Goal: Transaction & Acquisition: Book appointment/travel/reservation

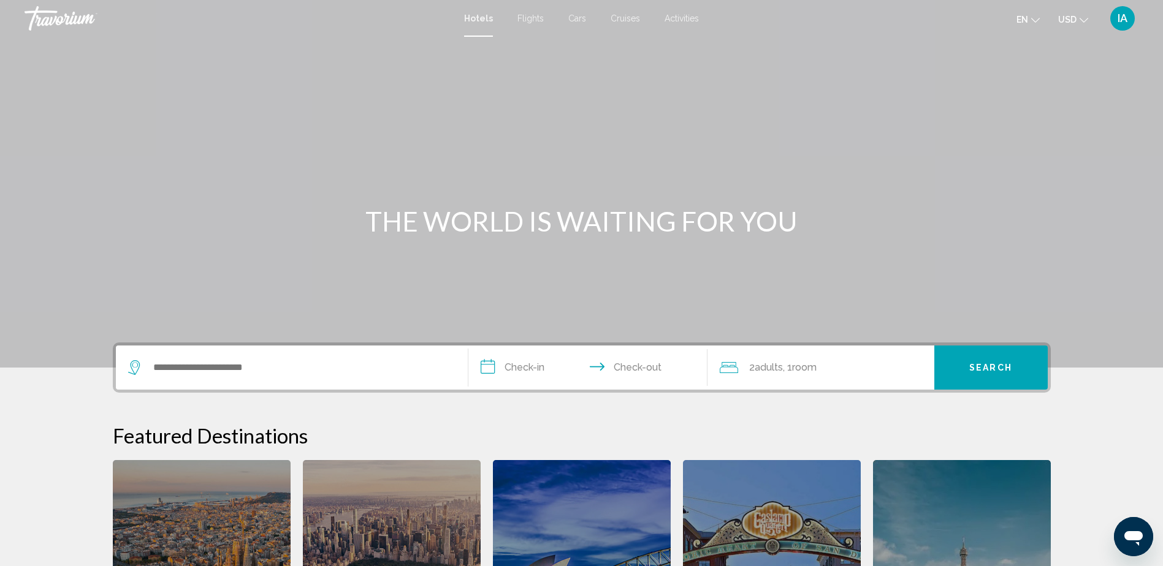
click at [621, 18] on span "Cruises" at bounding box center [624, 18] width 29 height 10
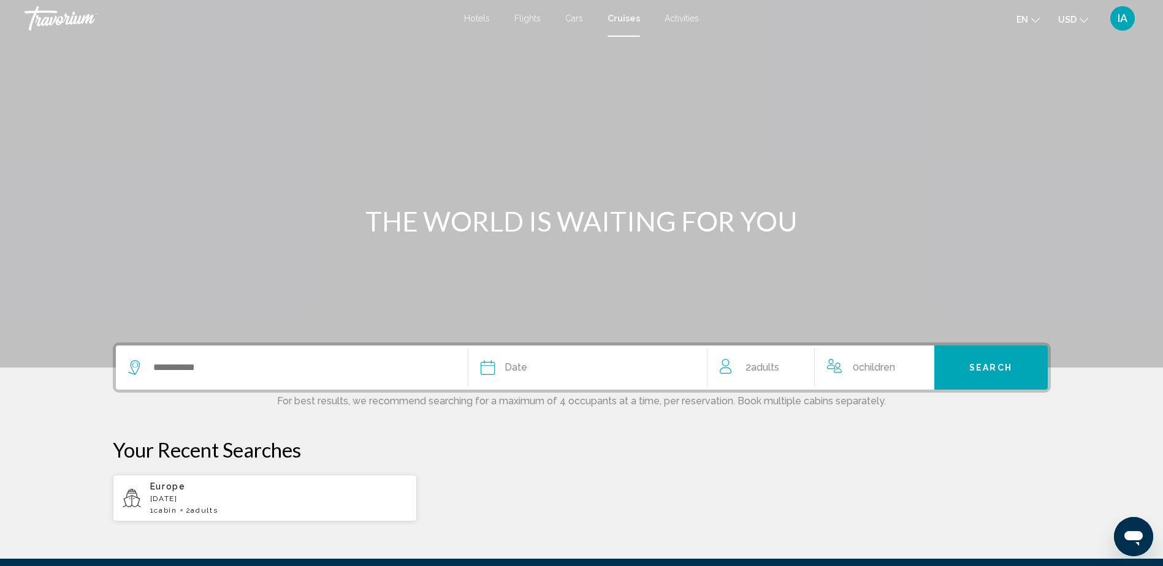
click at [203, 505] on div "Europe [DATE] 1 cabin 2 Adult Adults" at bounding box center [278, 498] width 257 height 33
type input "******"
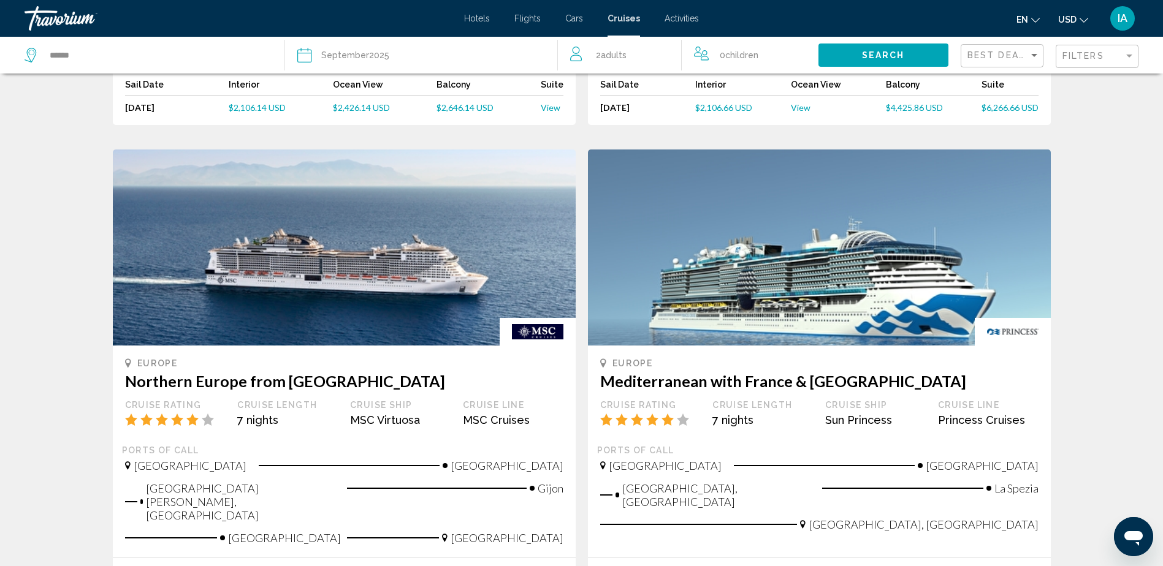
scroll to position [1226, 0]
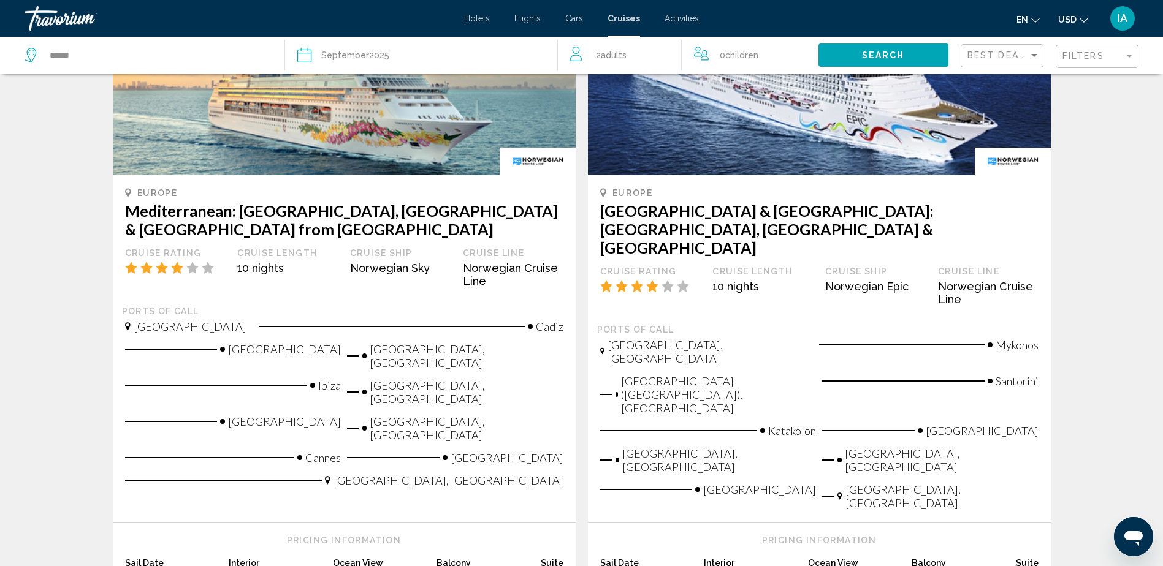
scroll to position [245, 0]
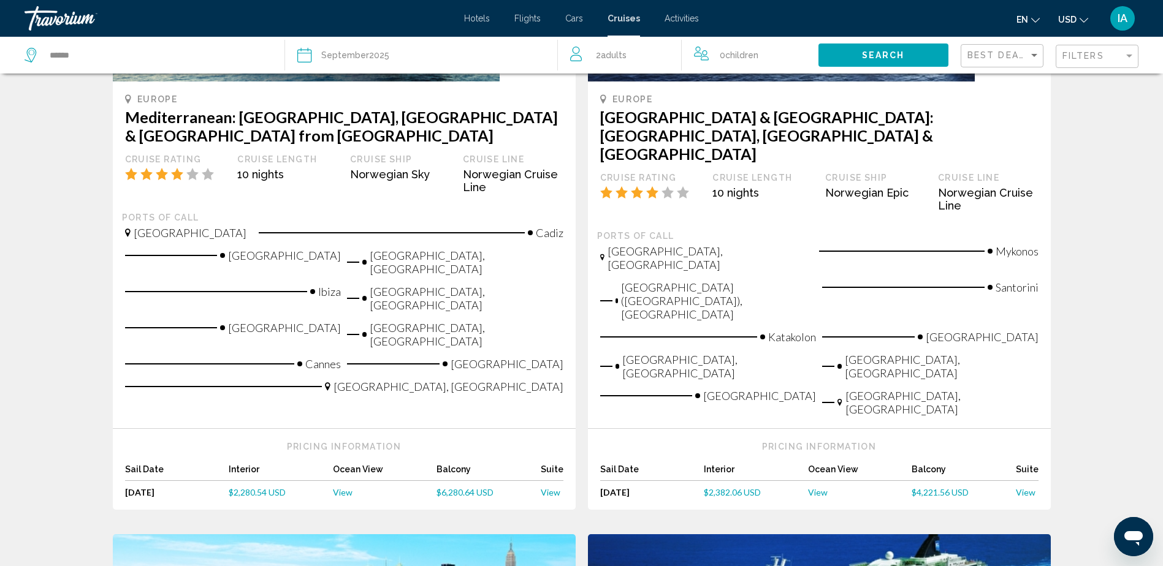
click at [264, 487] on span "$2,280.54 USD" at bounding box center [257, 492] width 57 height 10
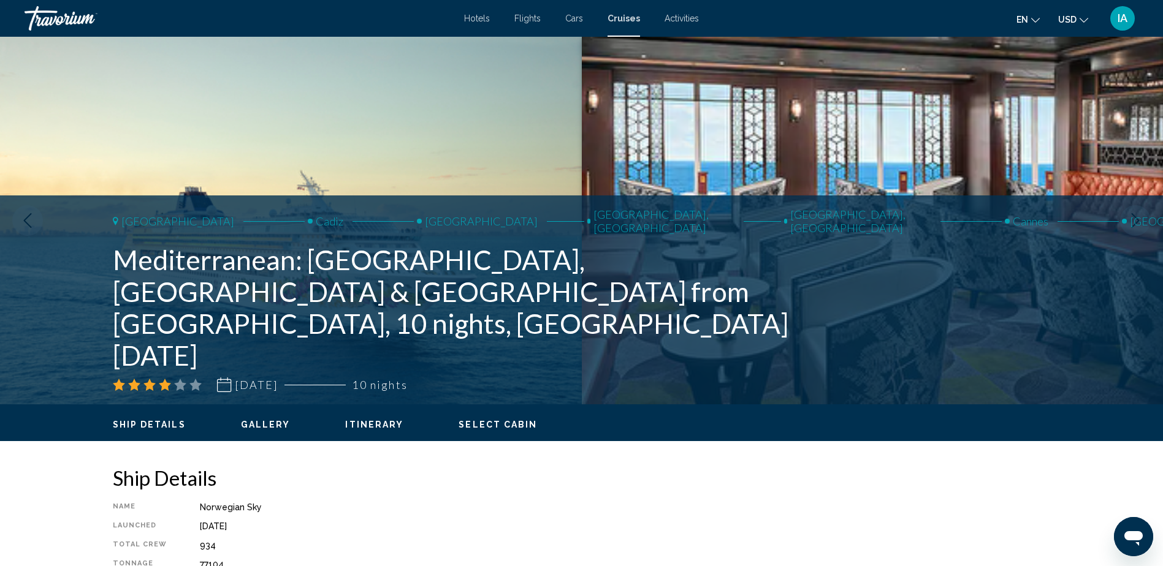
click at [1138, 225] on icon "Next image" at bounding box center [1135, 220] width 15 height 15
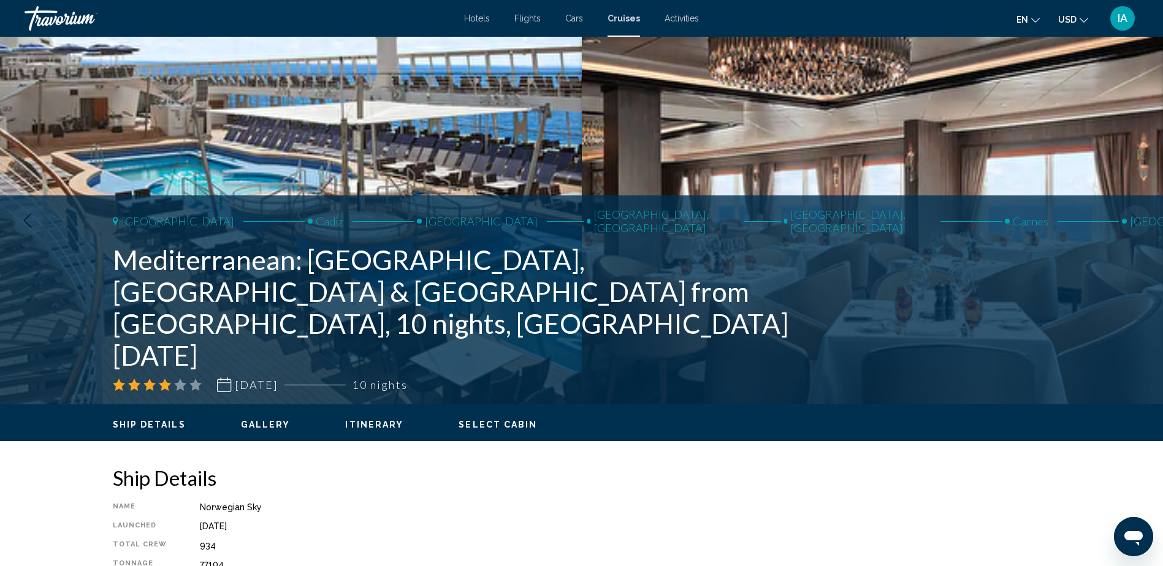
click at [1138, 225] on icon "Next image" at bounding box center [1135, 220] width 15 height 15
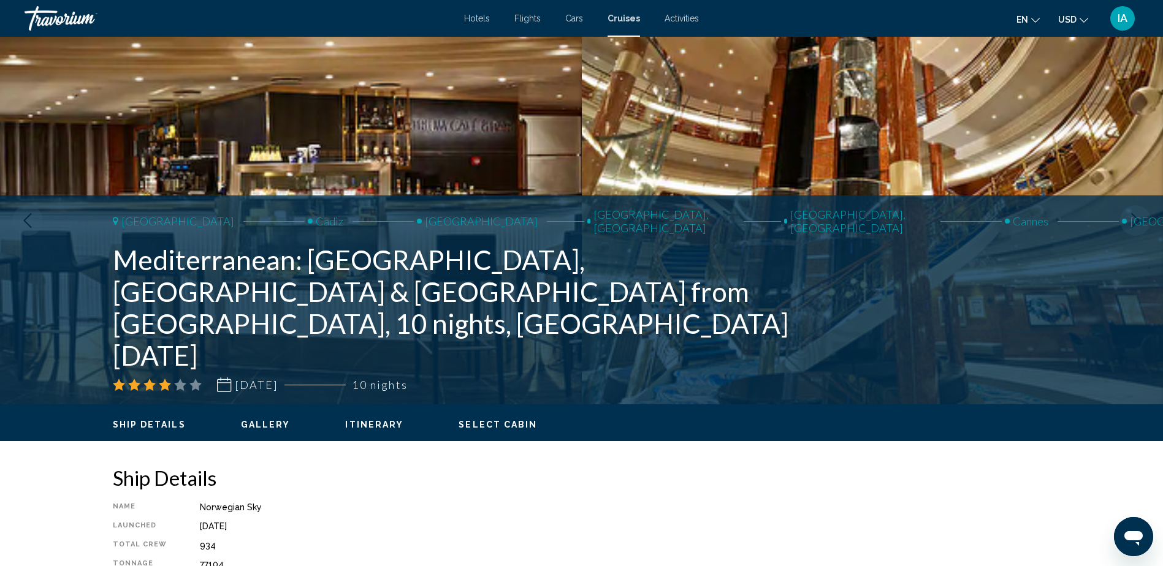
click at [1138, 225] on icon "Next image" at bounding box center [1135, 220] width 15 height 15
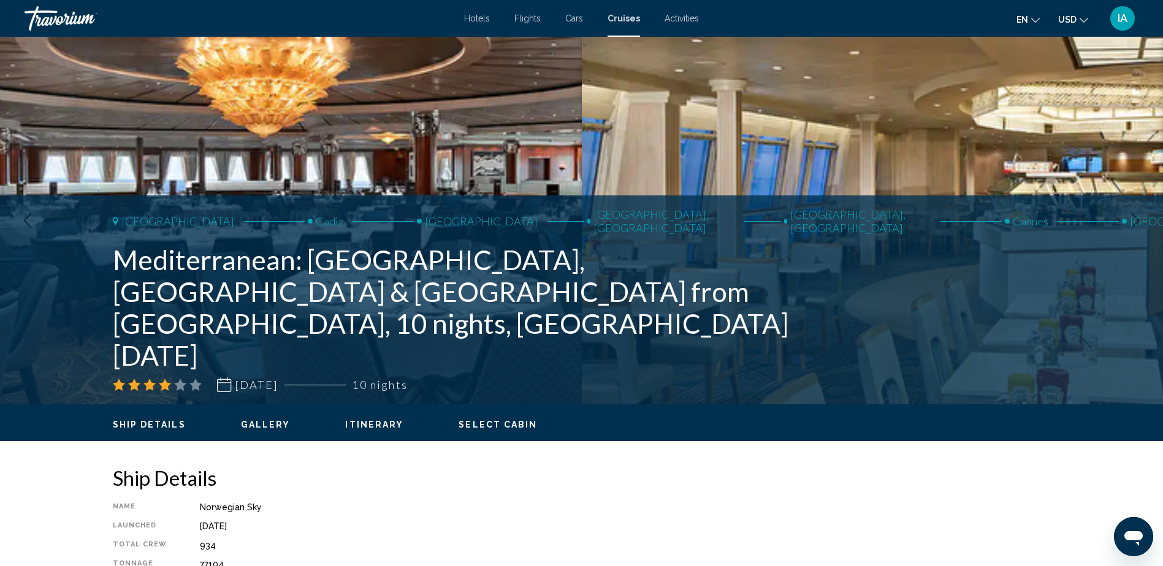
click at [1138, 225] on icon "Next image" at bounding box center [1135, 220] width 15 height 15
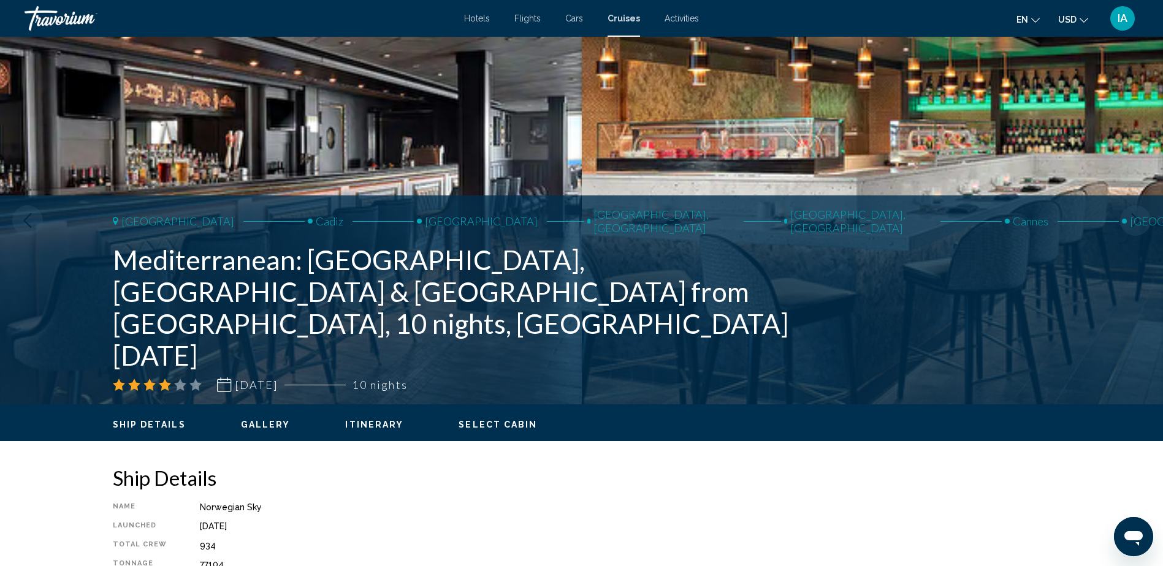
click at [1138, 225] on icon "Next image" at bounding box center [1135, 220] width 15 height 15
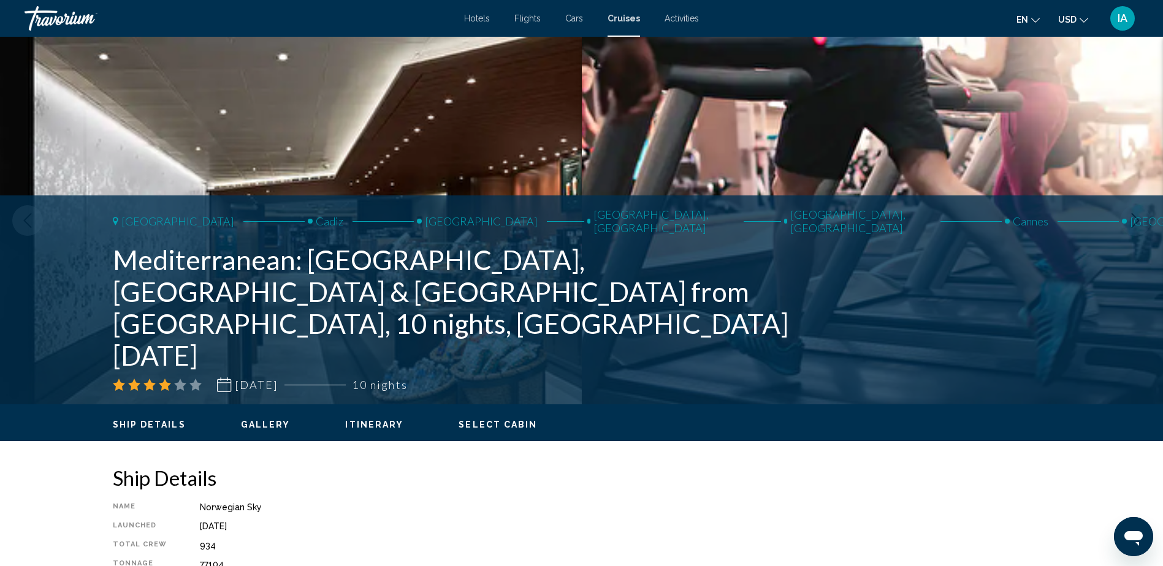
click at [1138, 225] on icon "Next image" at bounding box center [1135, 220] width 15 height 15
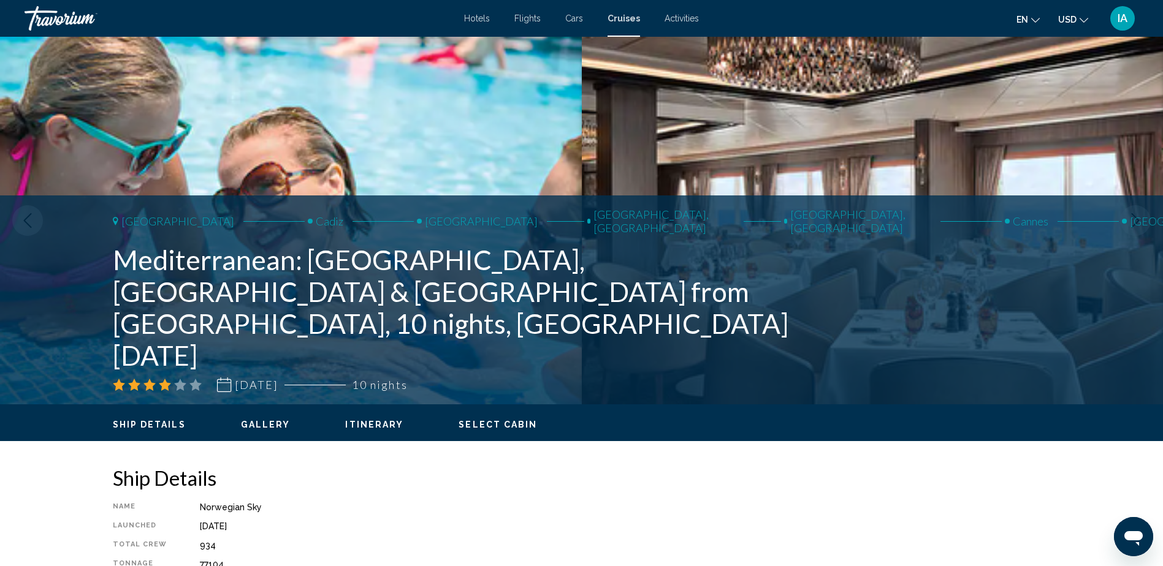
click at [1138, 225] on icon "Next image" at bounding box center [1135, 220] width 15 height 15
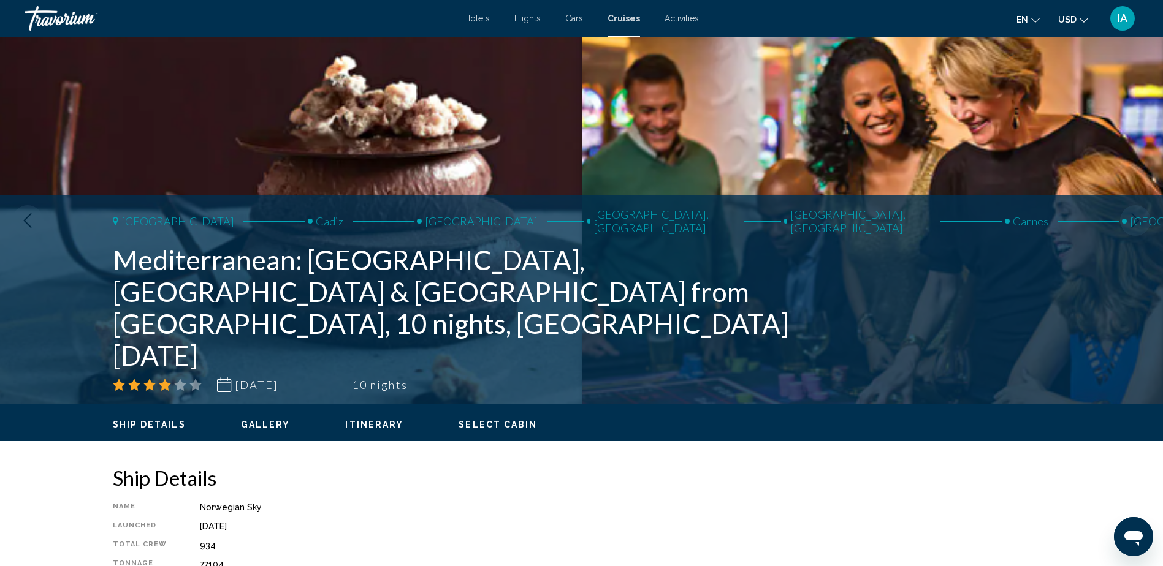
click at [1138, 225] on icon "Next image" at bounding box center [1135, 220] width 15 height 15
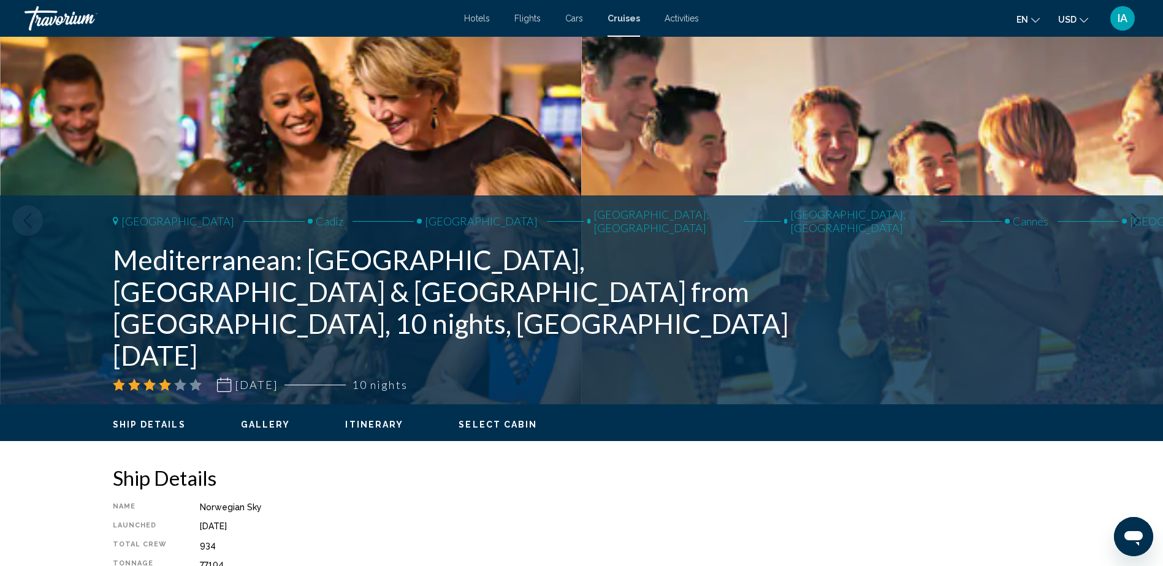
click at [1138, 225] on icon "Next image" at bounding box center [1135, 220] width 15 height 15
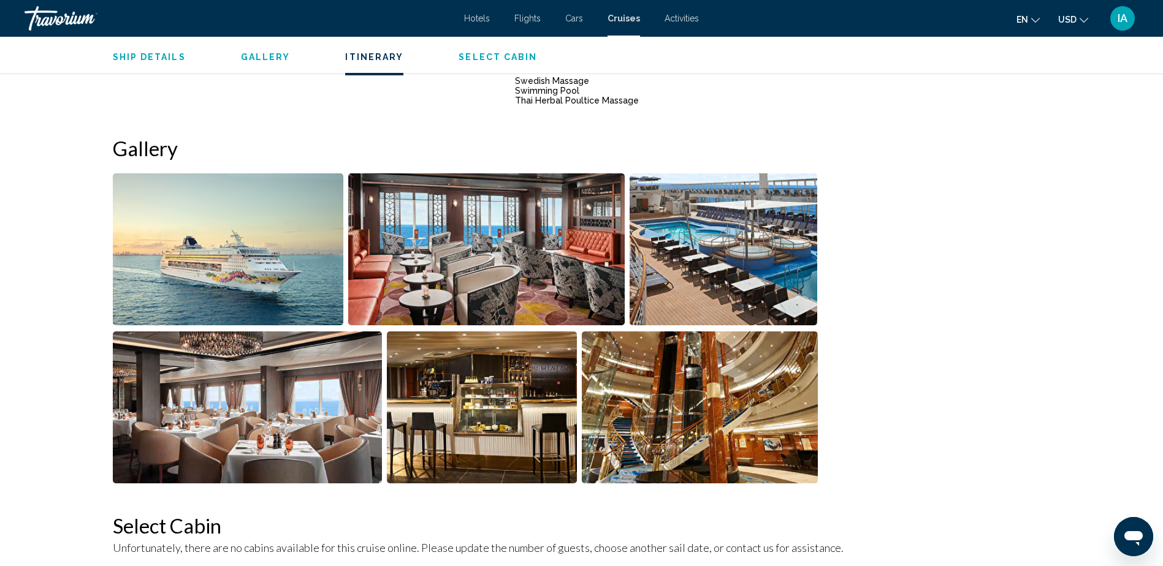
scroll to position [981, 0]
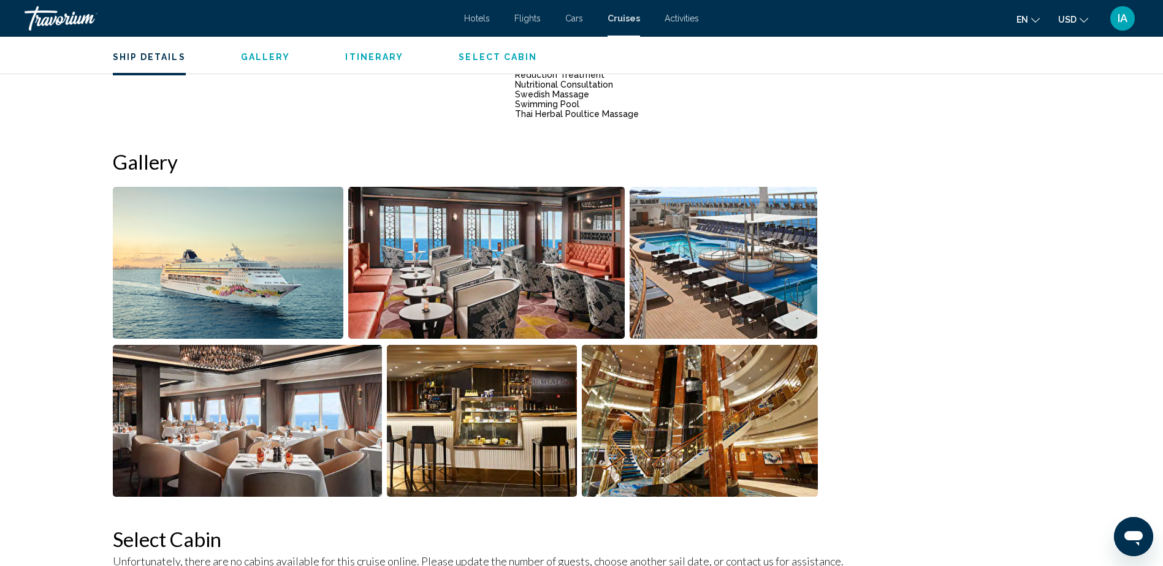
click at [717, 248] on img "Open full-screen image slider" at bounding box center [723, 263] width 188 height 152
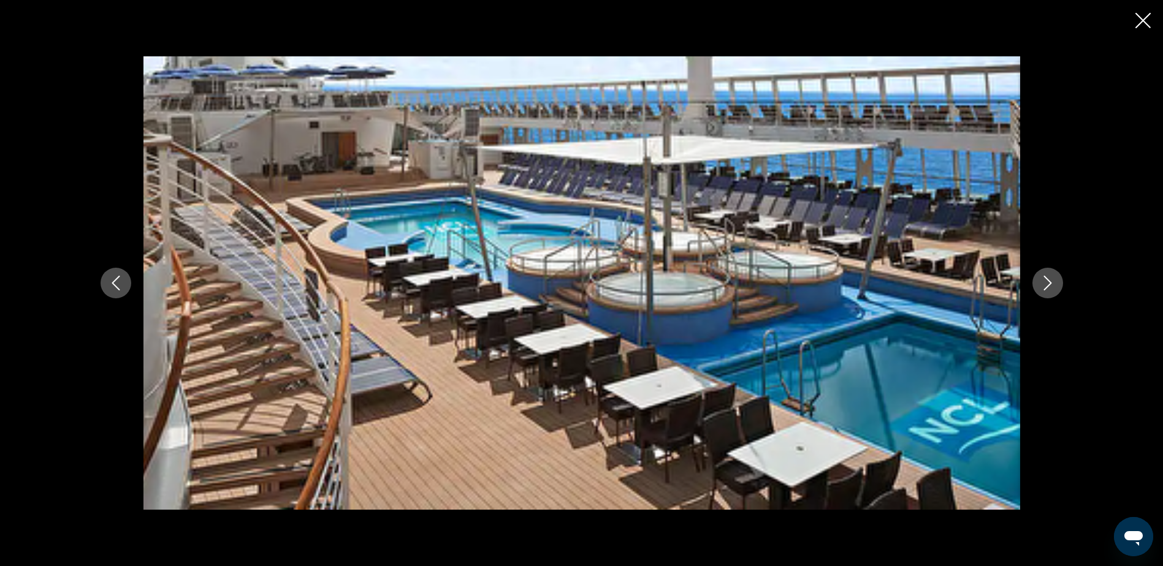
click at [1144, 21] on icon "Close slideshow" at bounding box center [1142, 20] width 15 height 15
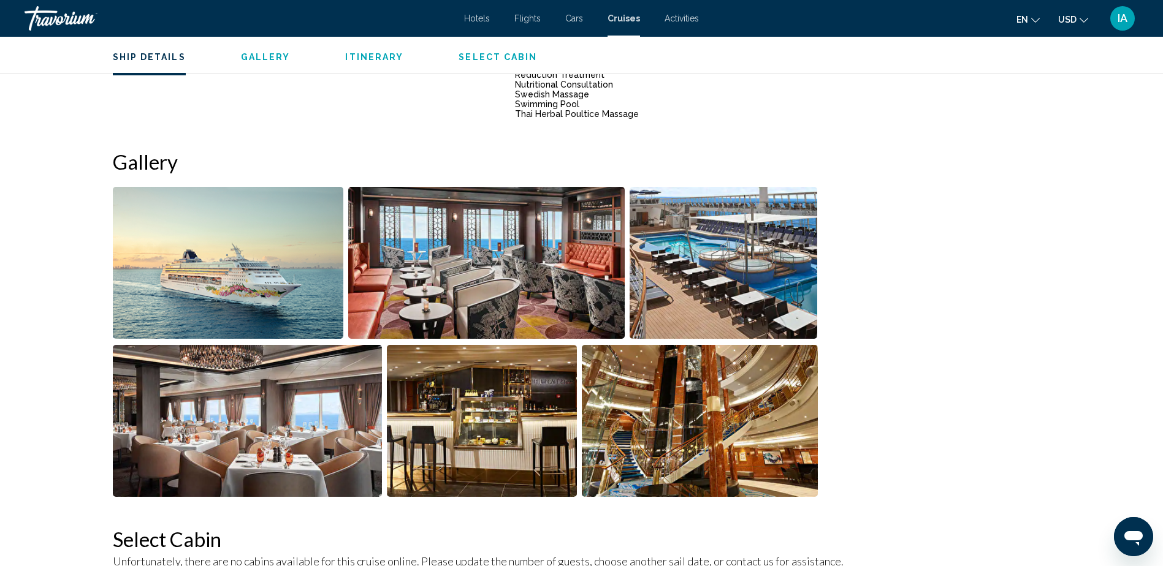
click at [272, 240] on img "Open full-screen image slider" at bounding box center [228, 263] width 230 height 152
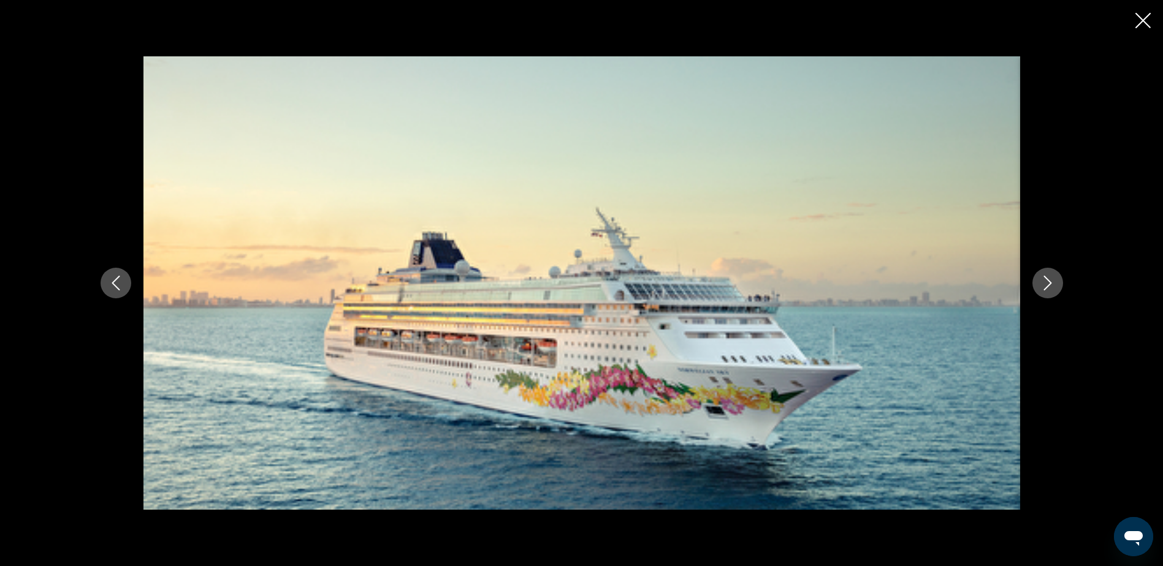
click at [1049, 284] on icon "Next image" at bounding box center [1047, 283] width 8 height 15
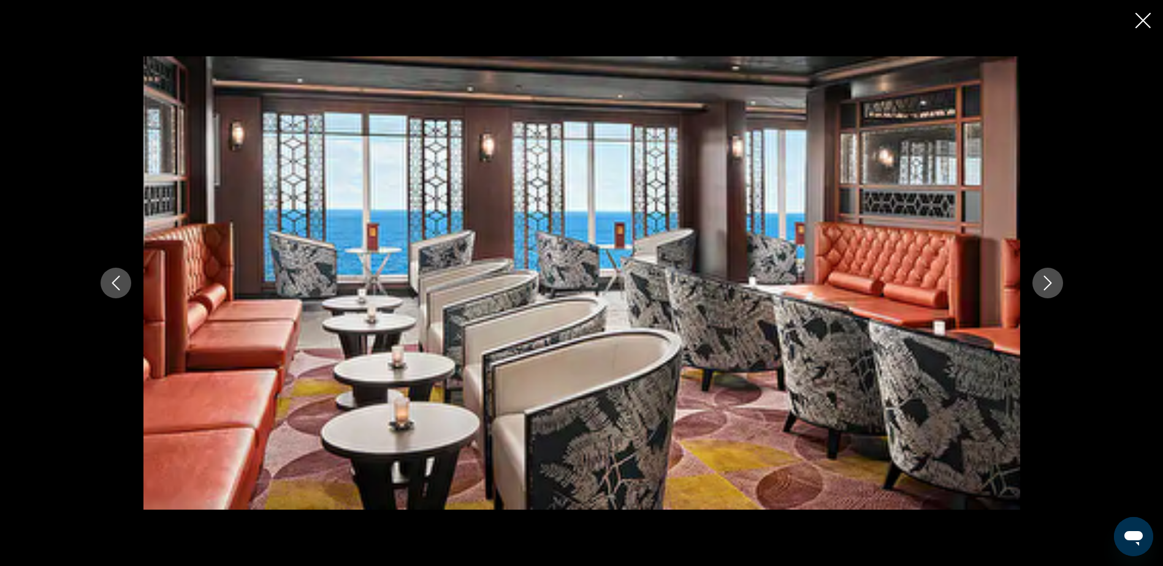
click at [1050, 283] on icon "Next image" at bounding box center [1047, 283] width 8 height 15
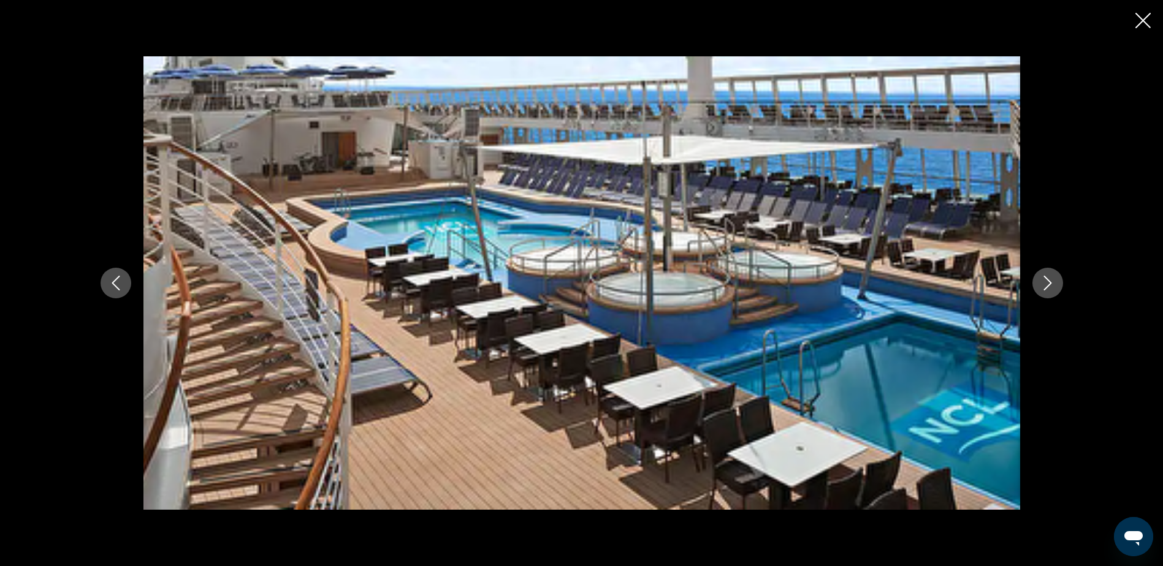
click at [1050, 283] on icon "Next image" at bounding box center [1047, 283] width 8 height 15
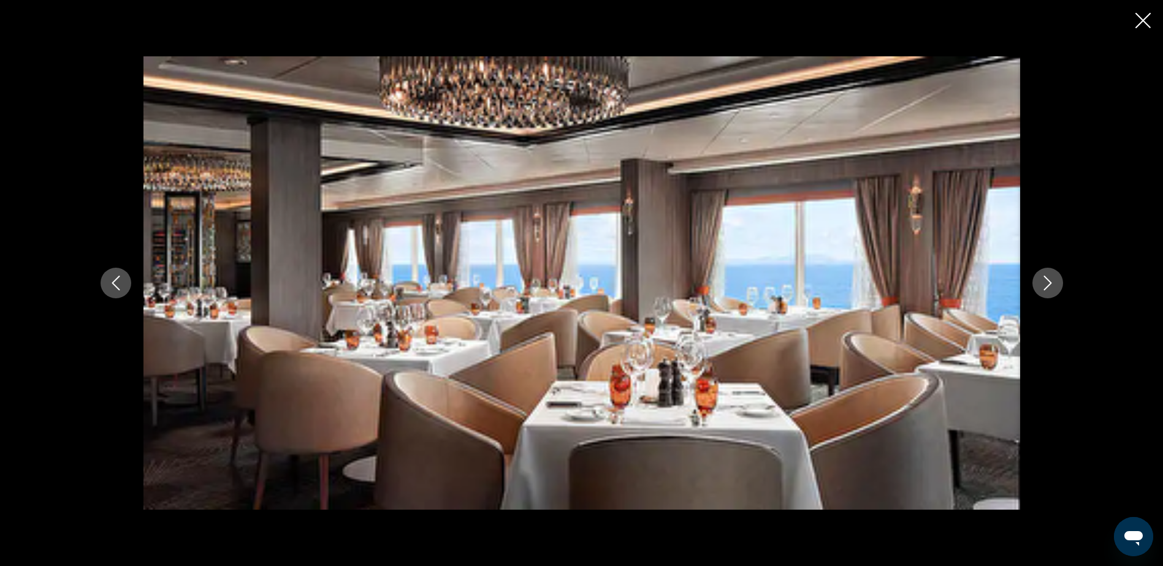
click at [1050, 283] on icon "Next image" at bounding box center [1047, 283] width 8 height 15
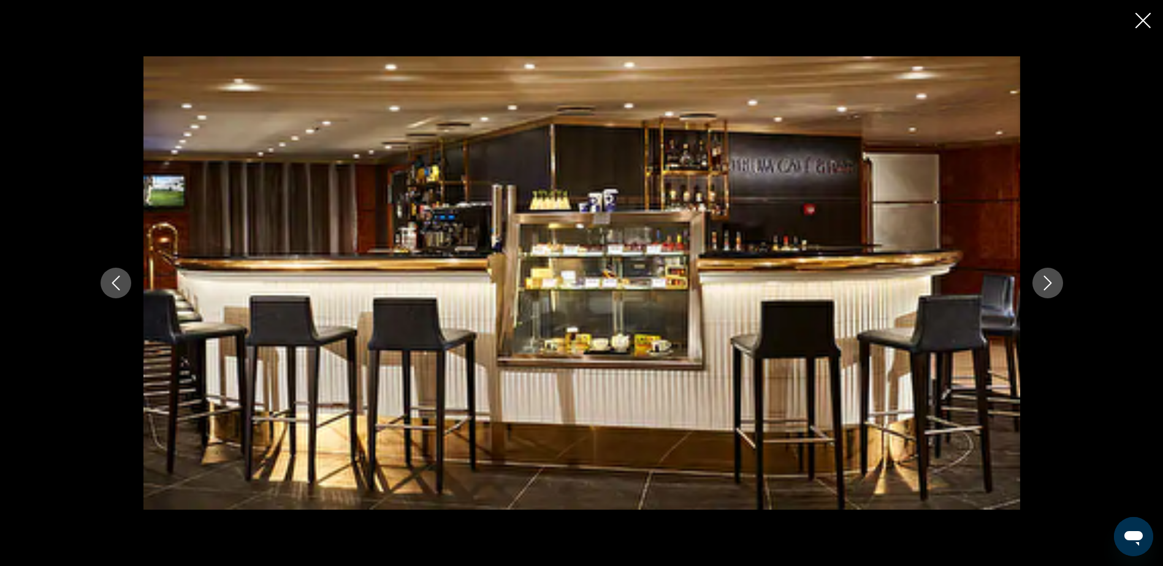
click at [1137, 18] on icon "Close slideshow" at bounding box center [1142, 20] width 15 height 15
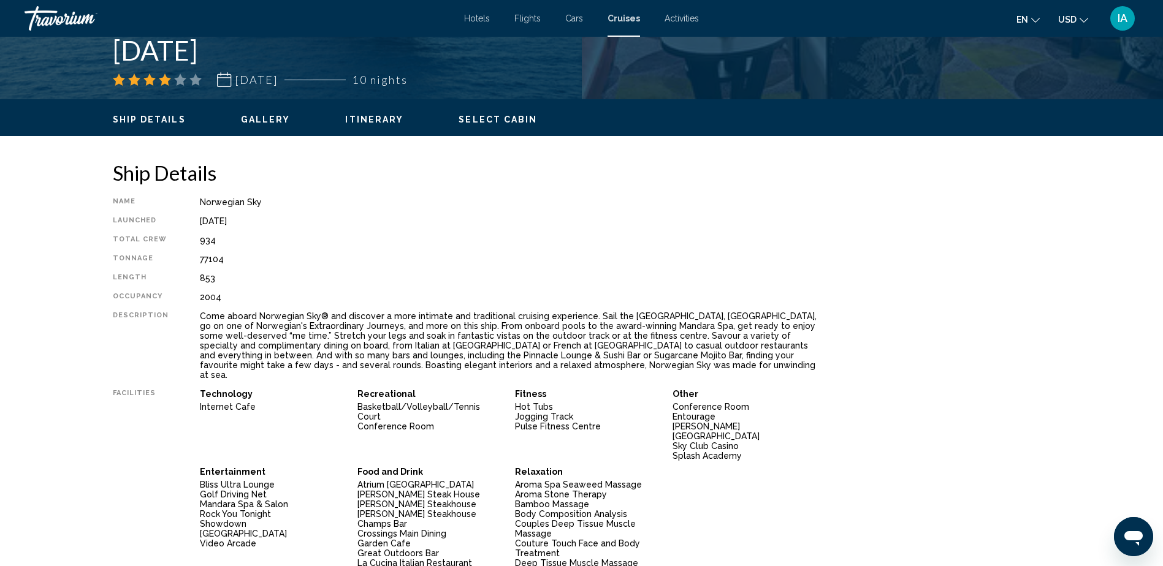
scroll to position [279, 0]
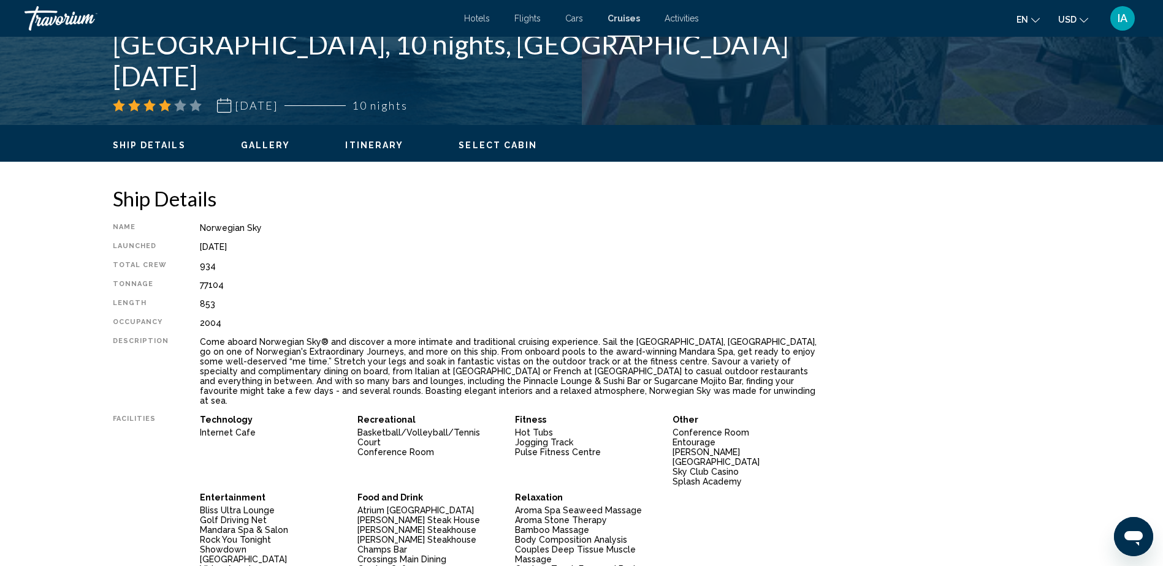
click at [387, 150] on span "Itinerary" at bounding box center [374, 145] width 58 height 10
drag, startPoint x: 249, startPoint y: 145, endPoint x: 292, endPoint y: 147, distance: 42.4
click at [249, 145] on span "Gallery" at bounding box center [266, 145] width 50 height 10
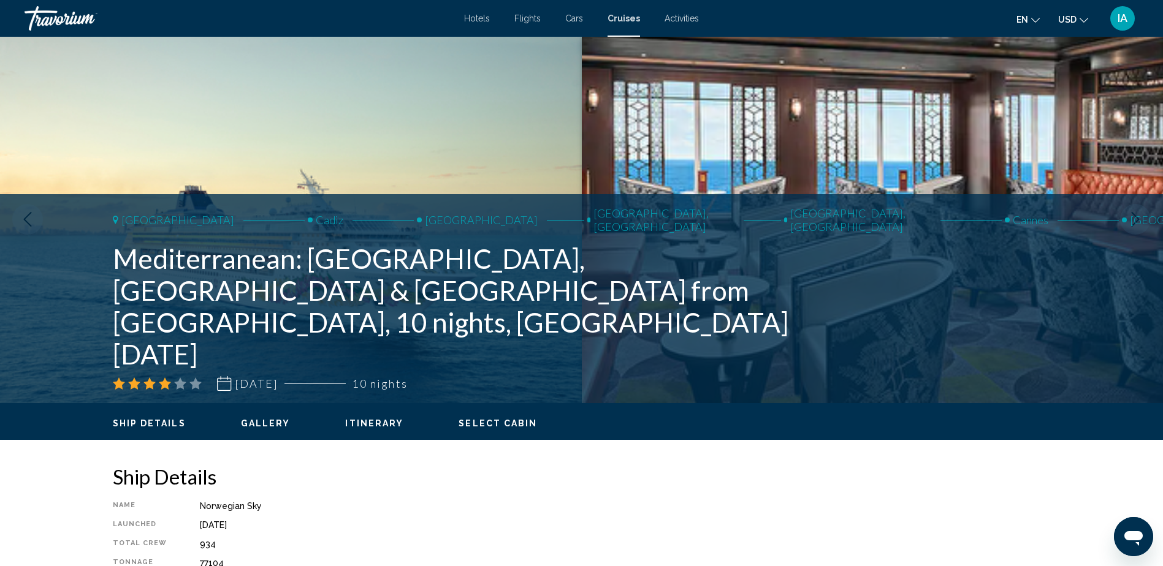
scroll to position [0, 0]
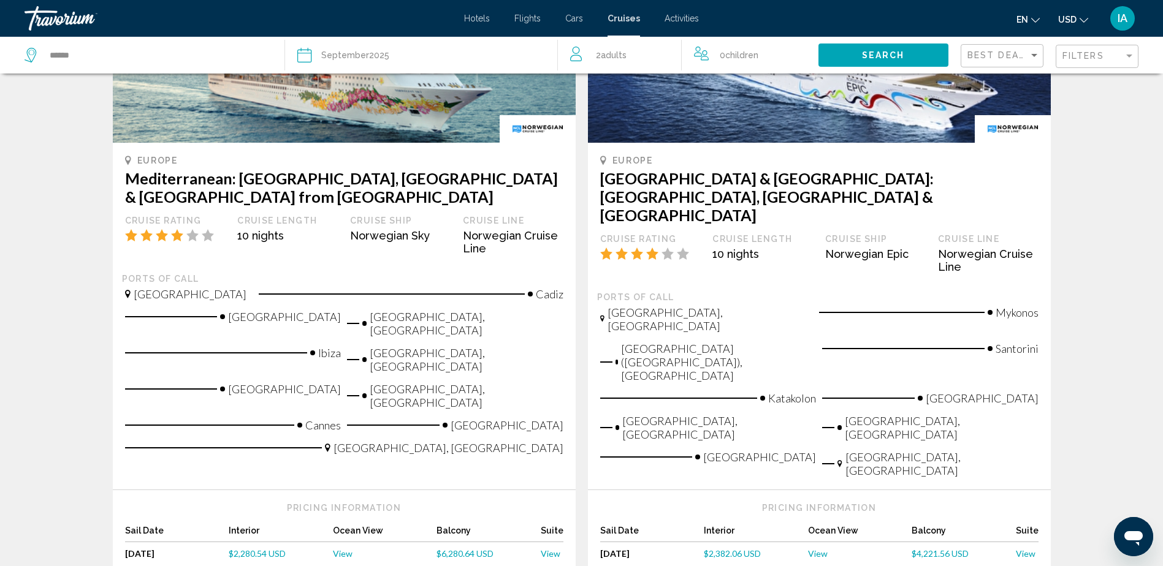
scroll to position [61, 0]
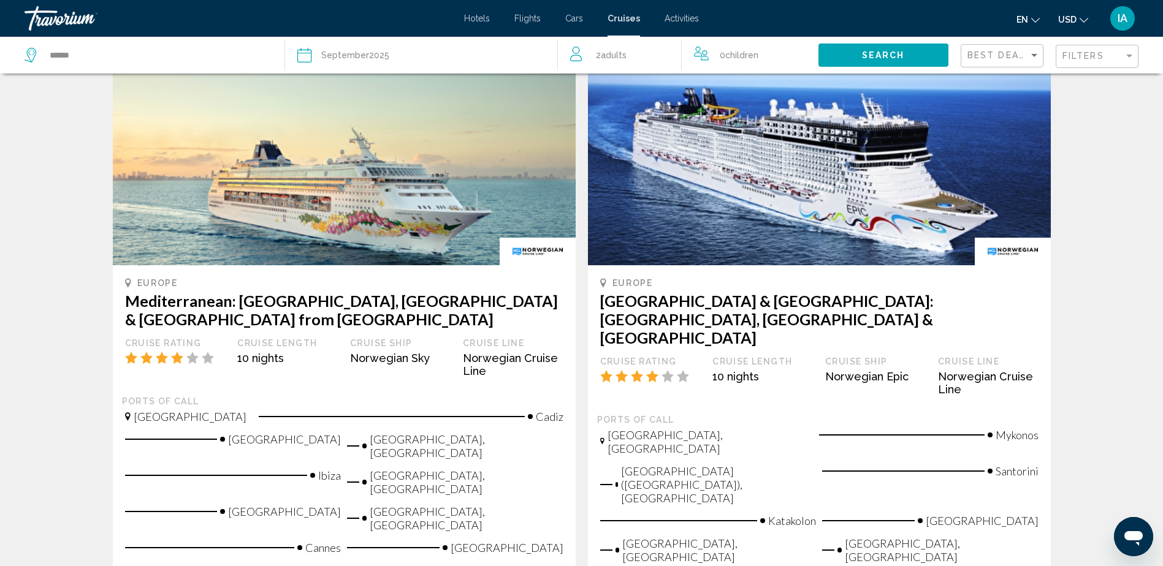
click at [322, 312] on div "[GEOGRAPHIC_DATA] [GEOGRAPHIC_DATA]: [GEOGRAPHIC_DATA], [GEOGRAPHIC_DATA] & [GE…" at bounding box center [344, 337] width 438 height 118
click at [343, 256] on img "Main content" at bounding box center [344, 167] width 463 height 196
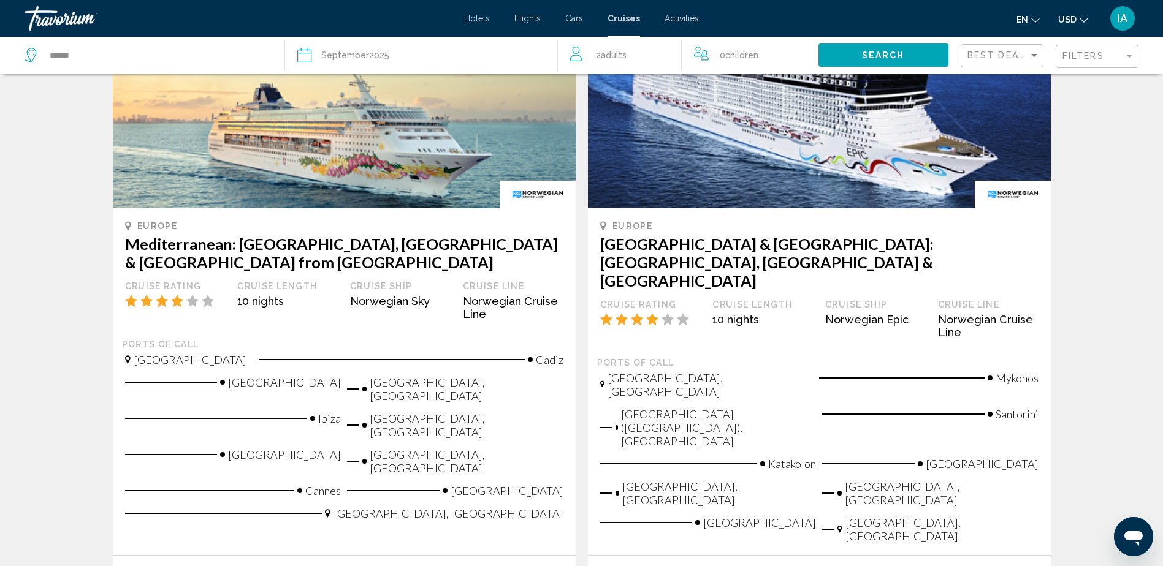
scroll to position [184, 0]
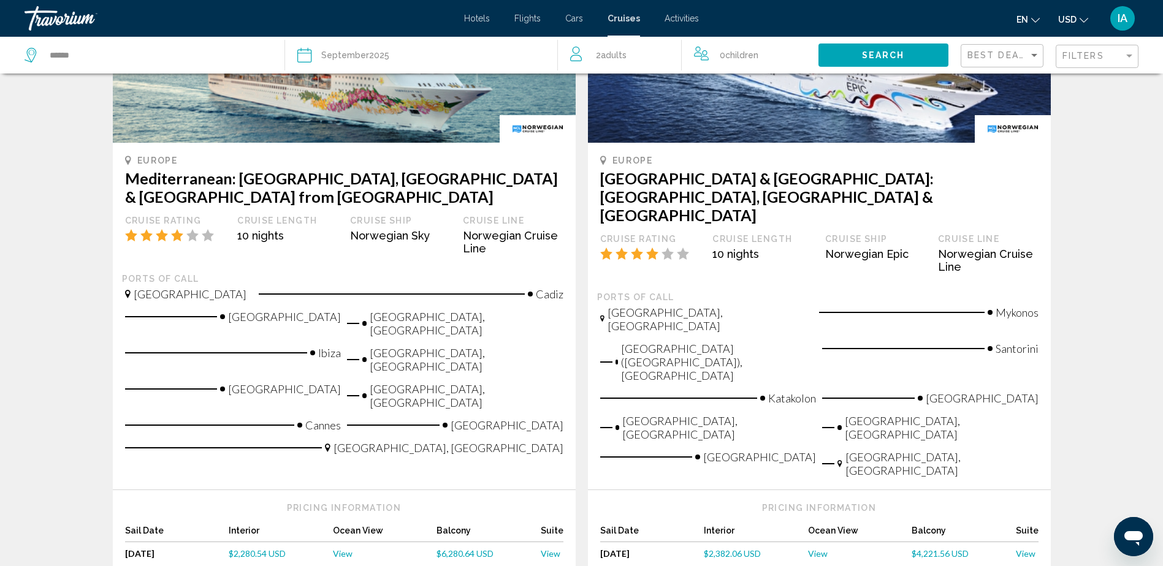
click at [263, 549] on span "$2,280.54 USD" at bounding box center [257, 554] width 57 height 10
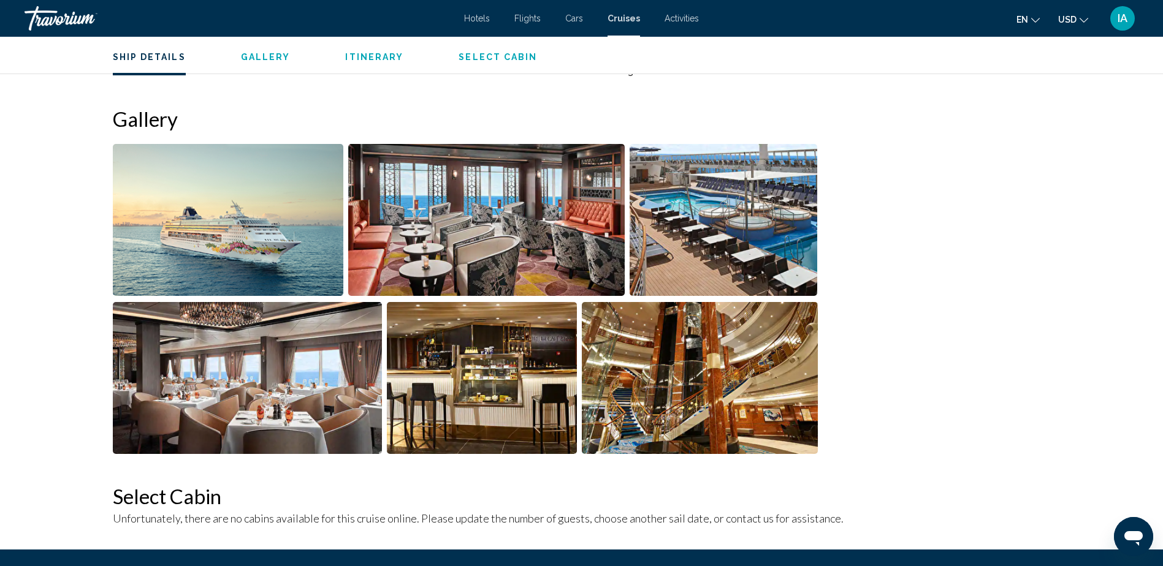
scroll to position [892, 0]
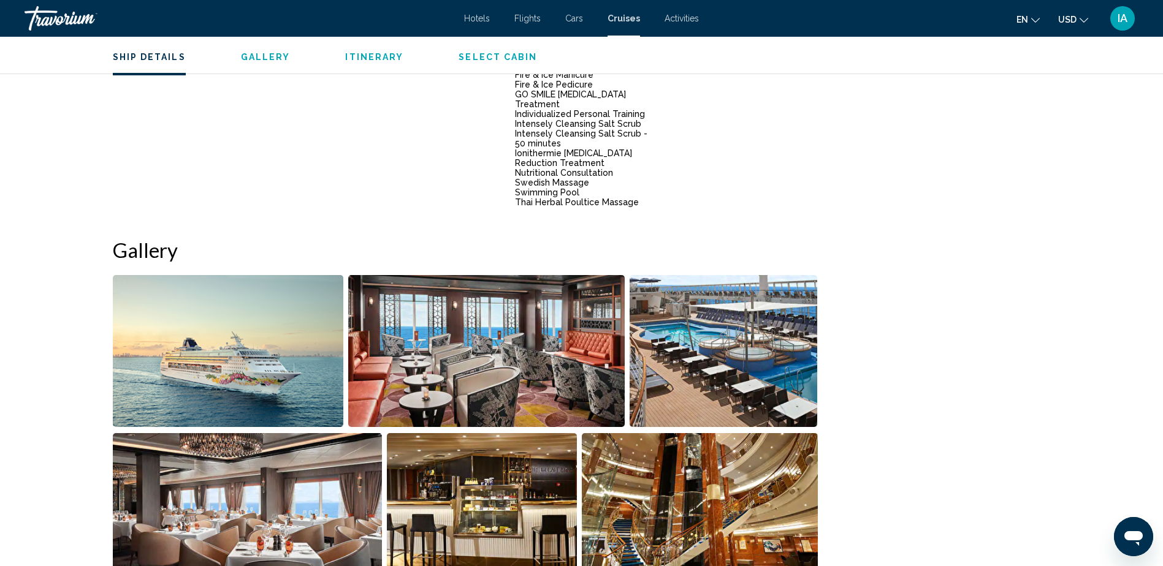
click at [275, 357] on img "Open full-screen image slider" at bounding box center [228, 351] width 230 height 152
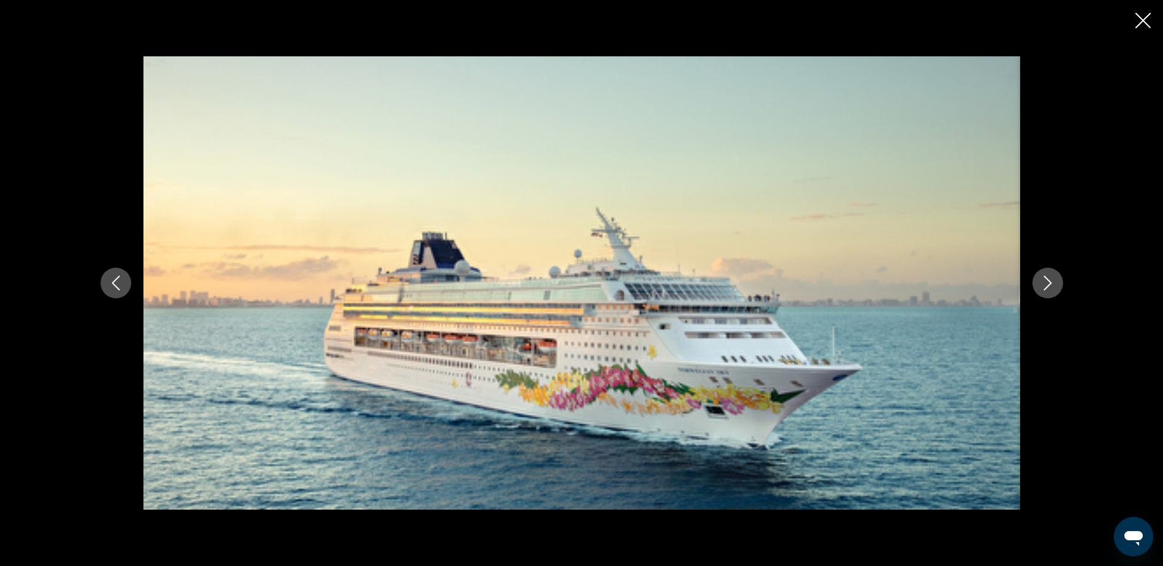
click at [1142, 18] on icon "Close slideshow" at bounding box center [1142, 20] width 15 height 15
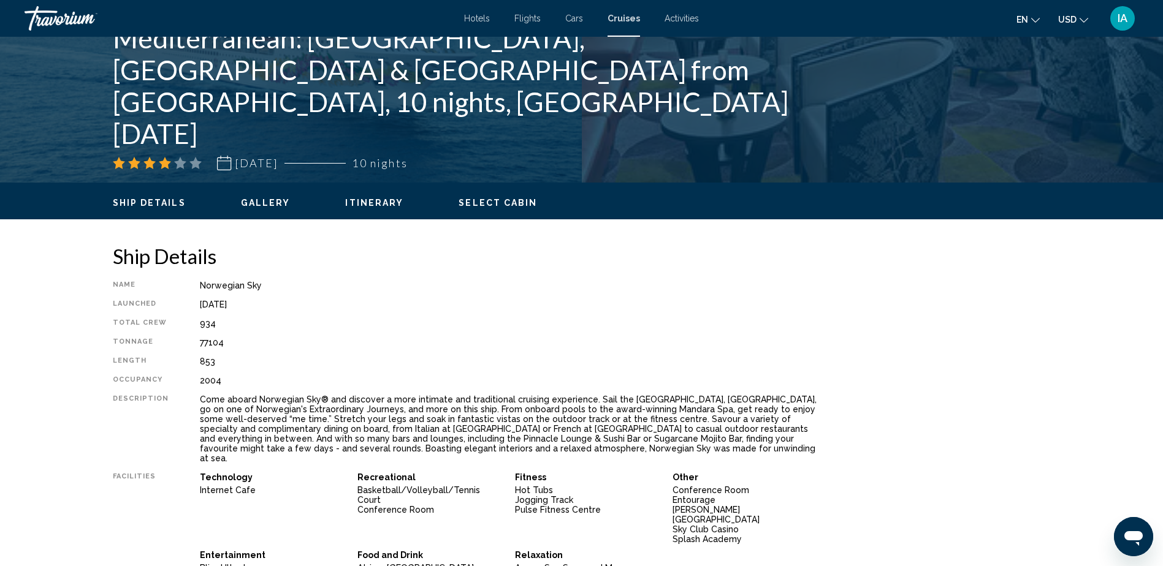
scroll to position [96, 0]
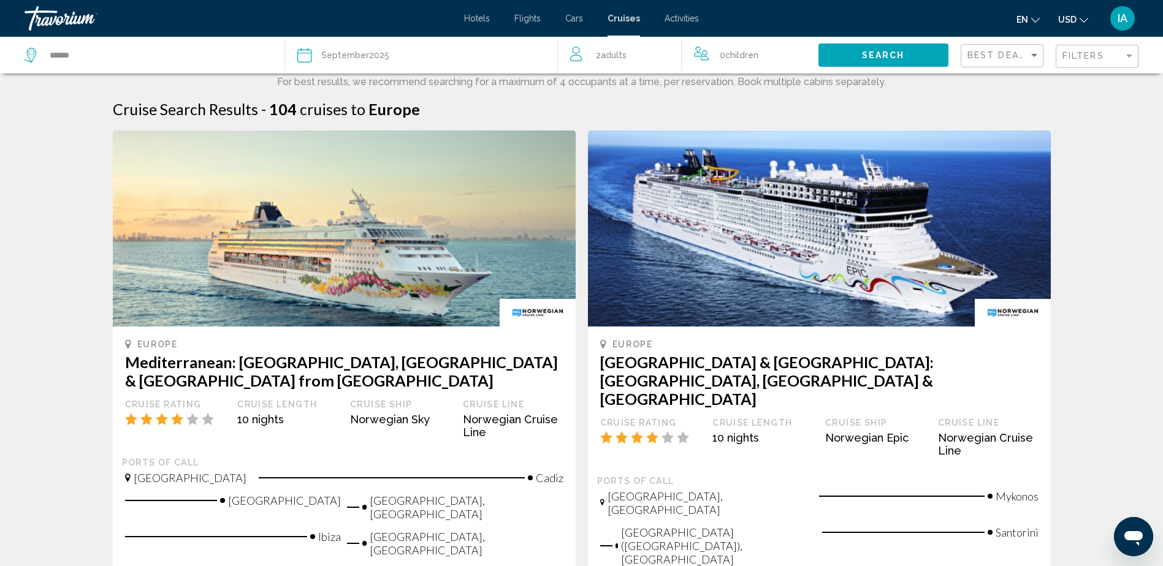
click at [758, 59] on span "Children" at bounding box center [741, 55] width 33 height 10
click at [612, 110] on div "Cruise Search Results - 104 cruises to [GEOGRAPHIC_DATA]" at bounding box center [582, 109] width 938 height 18
click at [409, 48] on div "Date [DATE]" at bounding box center [421, 55] width 248 height 17
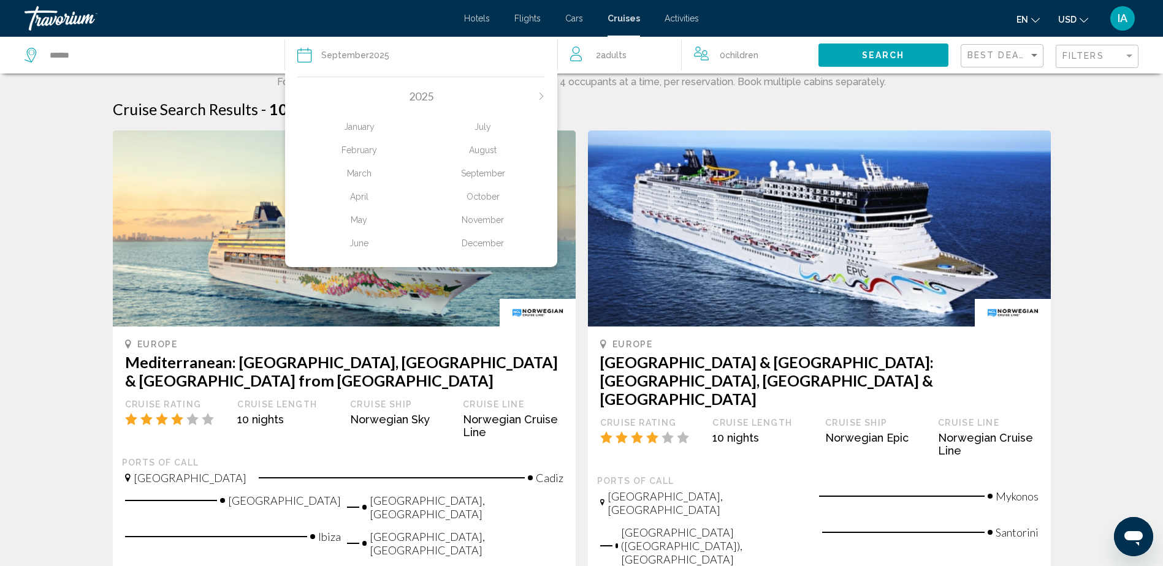
click at [713, 108] on div "Cruise Search Results - 104 cruises to [GEOGRAPHIC_DATA]" at bounding box center [582, 109] width 938 height 18
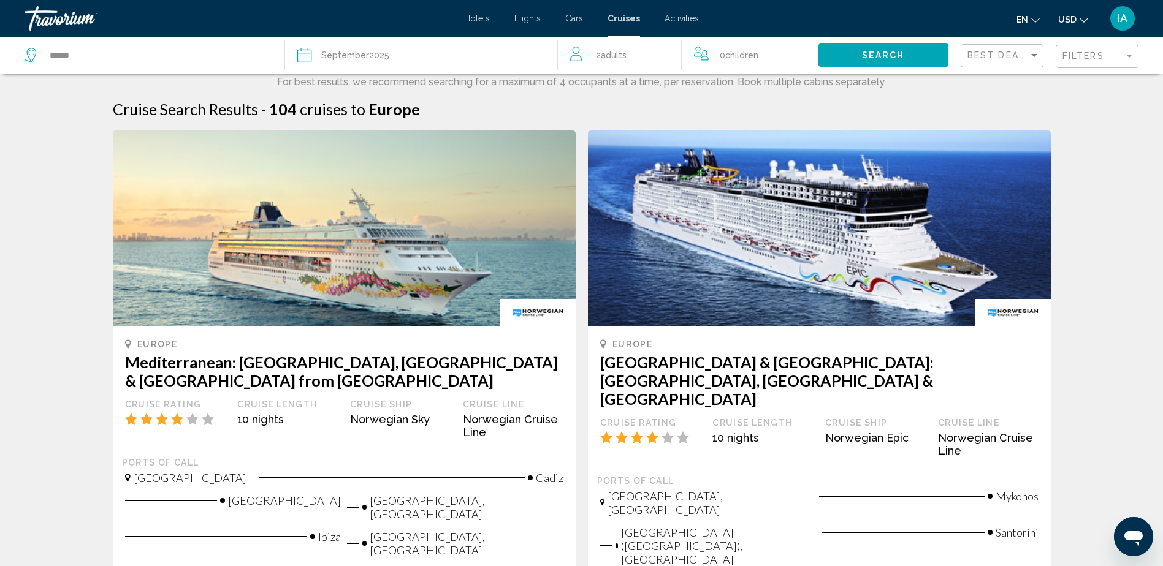
click at [393, 56] on div "Date [DATE]" at bounding box center [421, 55] width 248 height 17
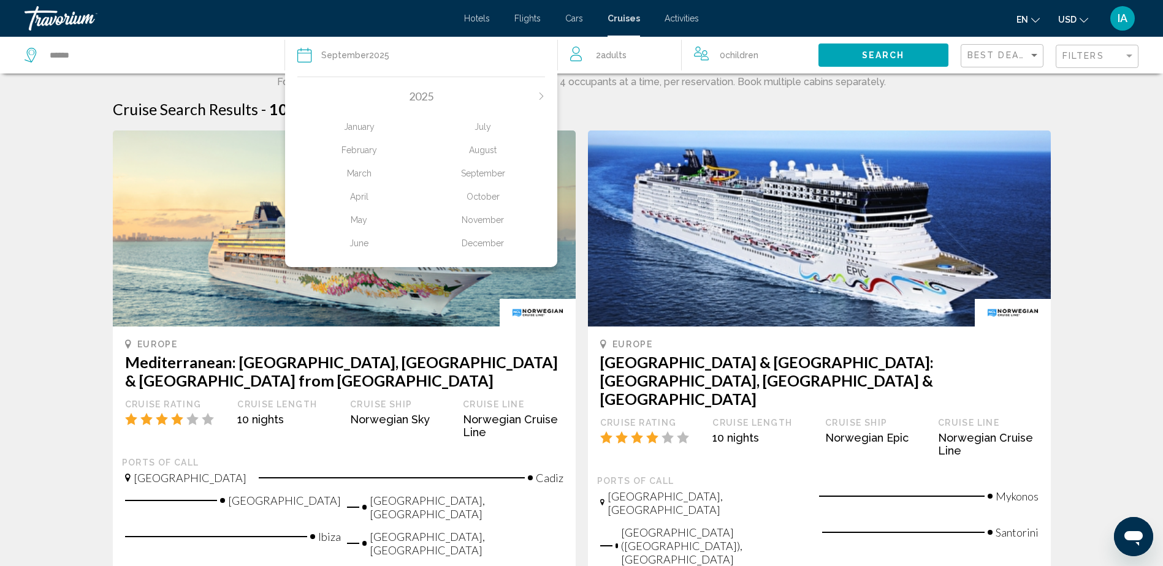
click at [927, 108] on div "Cruise Search Results - 104 cruises to [GEOGRAPHIC_DATA]" at bounding box center [582, 109] width 938 height 18
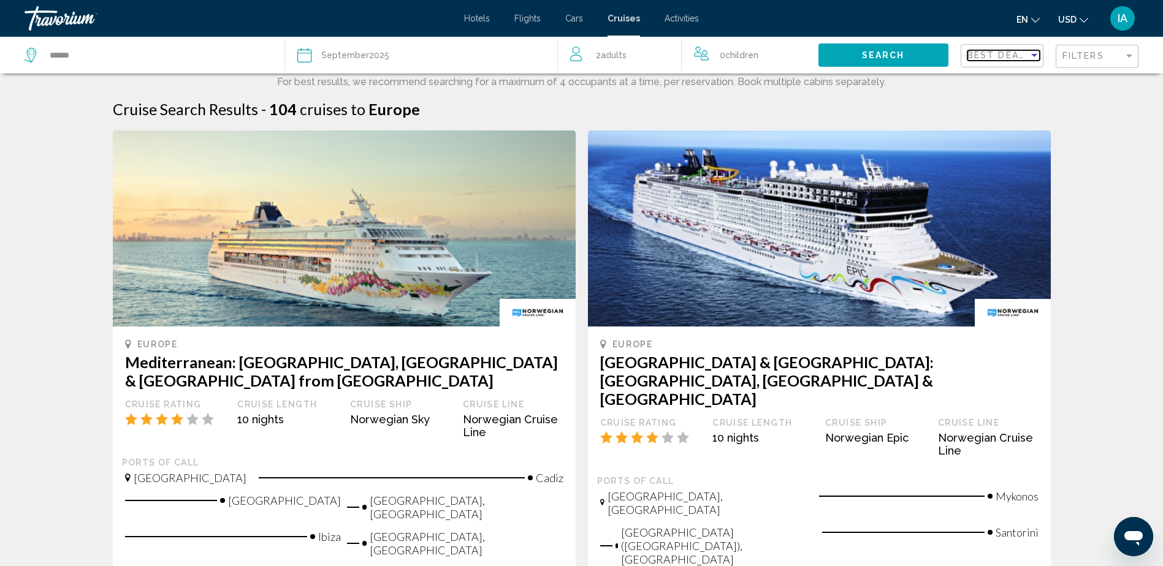
click at [1027, 61] on mat-select "Best Deals" at bounding box center [1003, 56] width 72 height 10
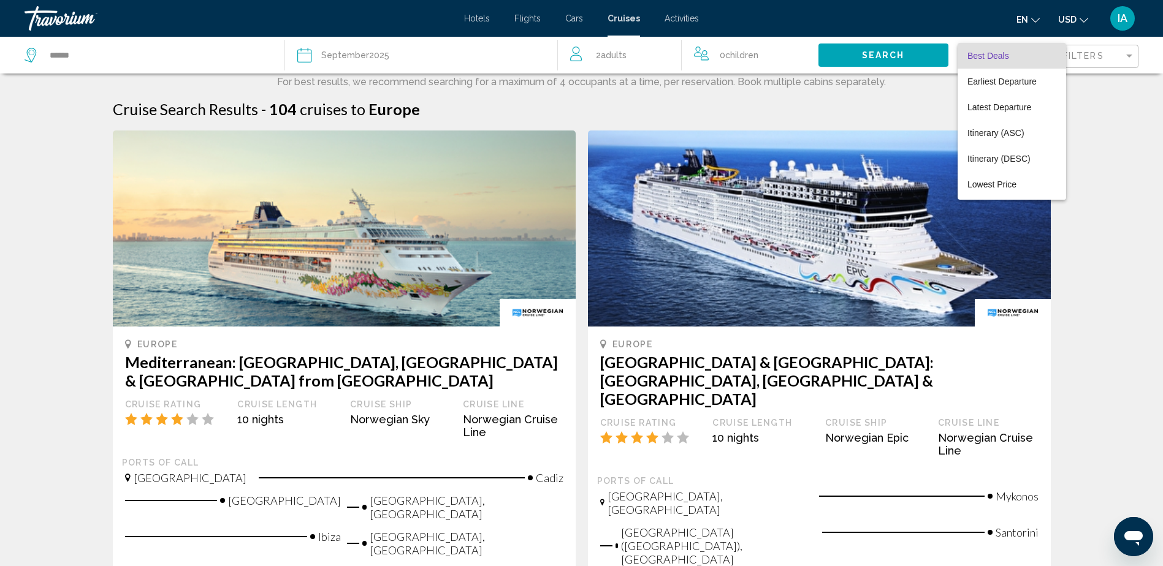
click at [848, 108] on div at bounding box center [581, 283] width 1163 height 566
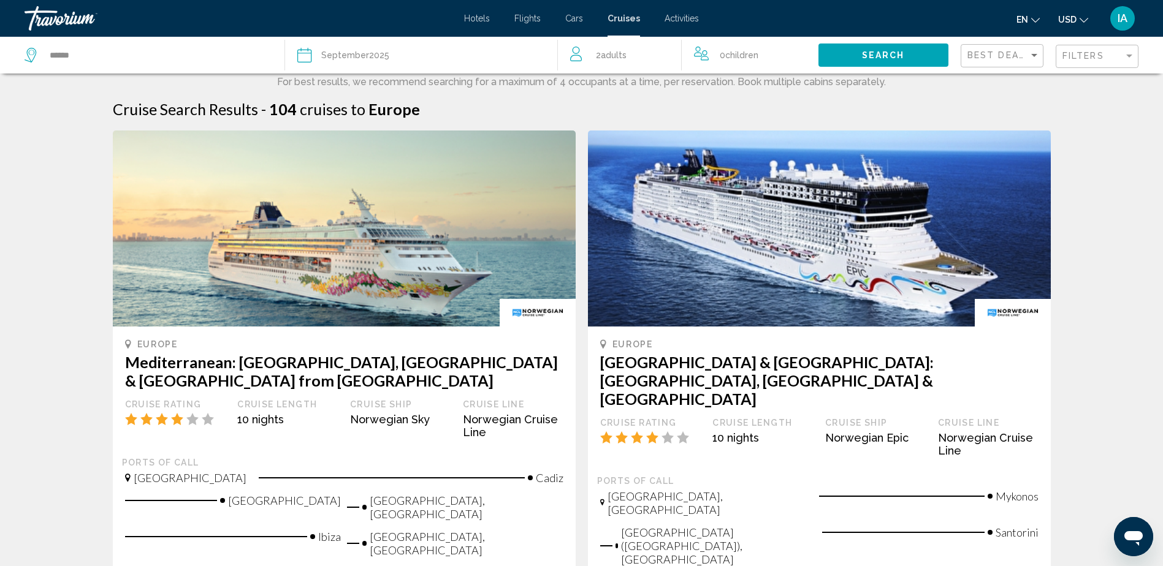
click at [634, 48] on div "2 Adult Adults" at bounding box center [625, 55] width 111 height 17
click at [568, 53] on div "2 Adult Adults" at bounding box center [620, 55] width 124 height 37
click at [583, 53] on div "2 Adult Adults" at bounding box center [625, 55] width 111 height 21
click at [661, 54] on icon "Increment adults" at bounding box center [663, 52] width 11 height 15
click at [566, 54] on div "3 Adult Adults" at bounding box center [620, 55] width 124 height 37
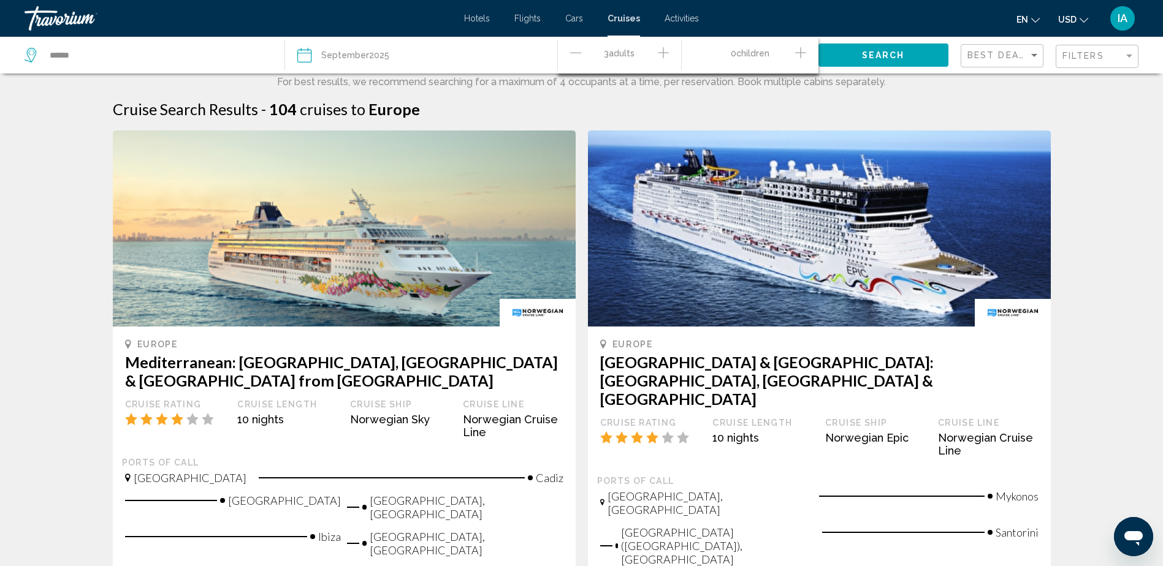
click at [574, 51] on icon "Decrement adults" at bounding box center [575, 52] width 11 height 15
click at [789, 102] on div "Cruise Search Results - 104 cruises to [GEOGRAPHIC_DATA]" at bounding box center [582, 109] width 938 height 18
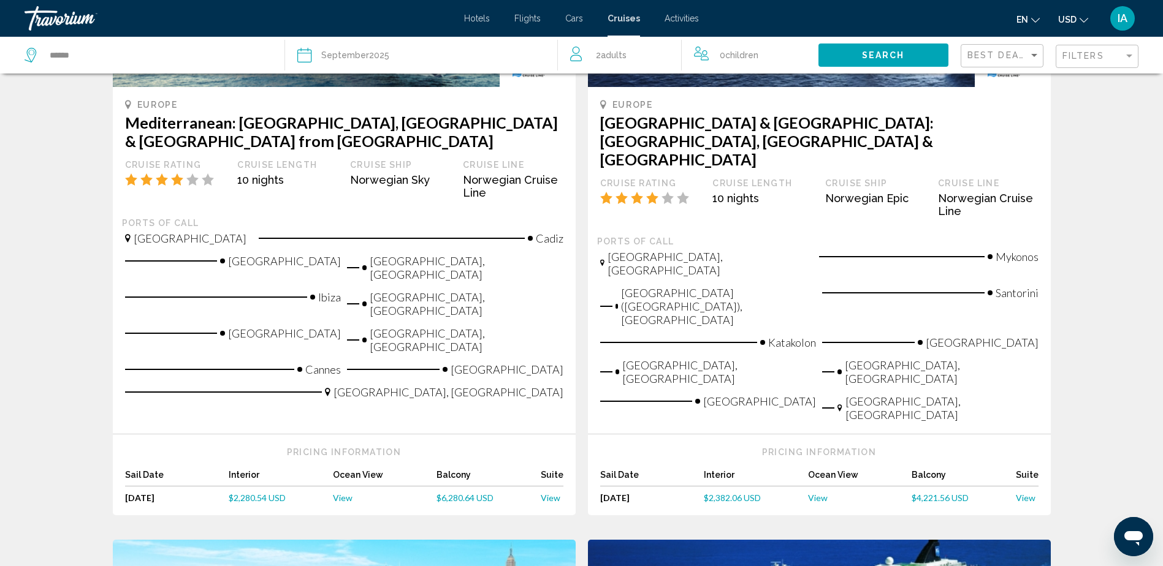
scroll to position [245, 0]
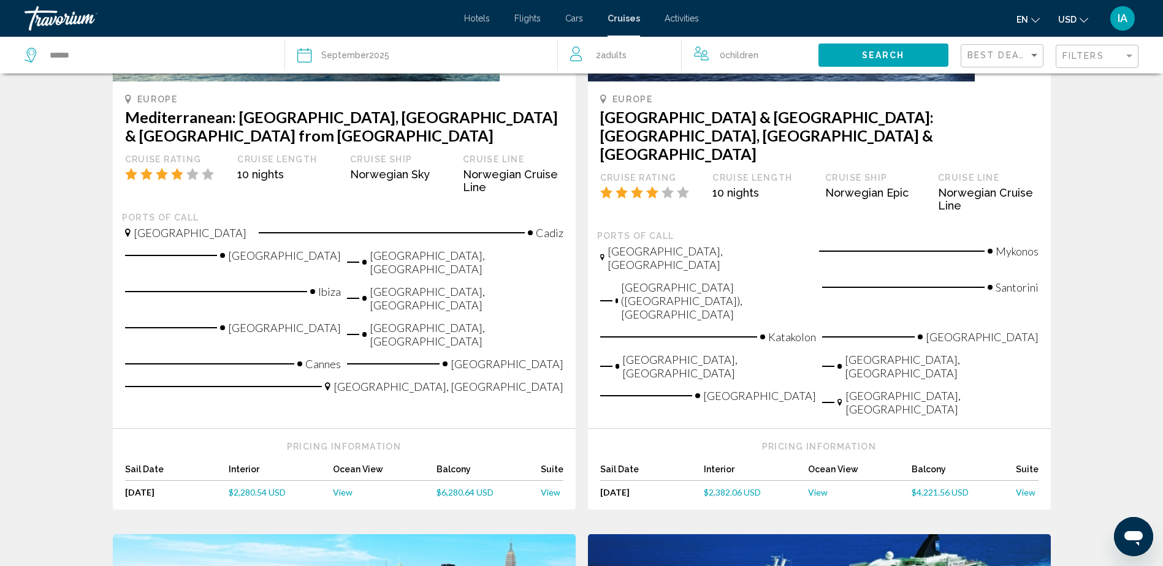
click at [724, 487] on span "$2,382.06 USD" at bounding box center [732, 492] width 57 height 10
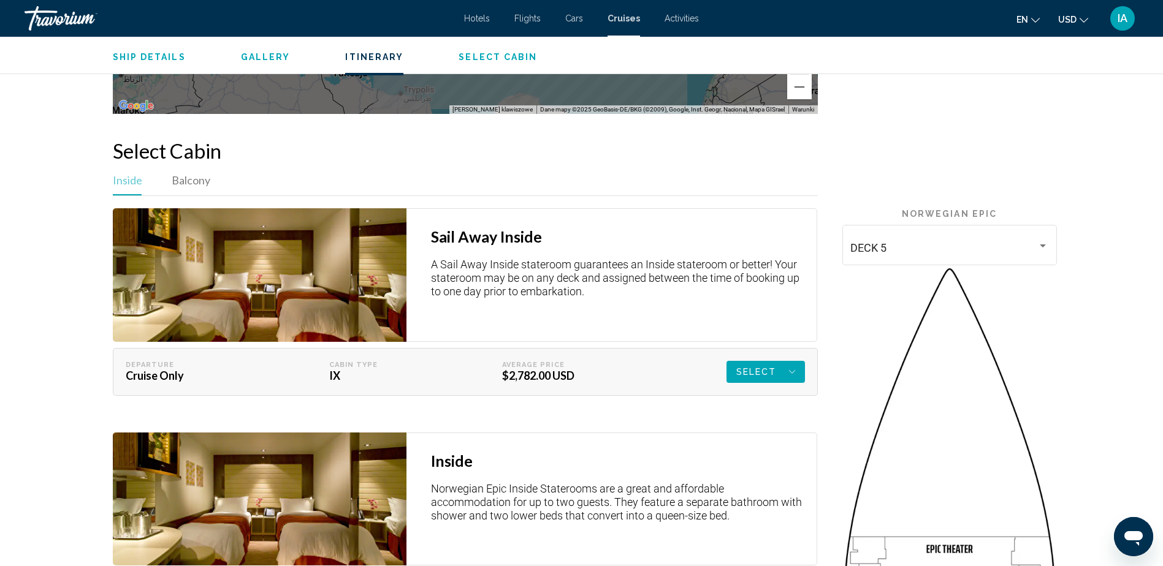
scroll to position [2268, 0]
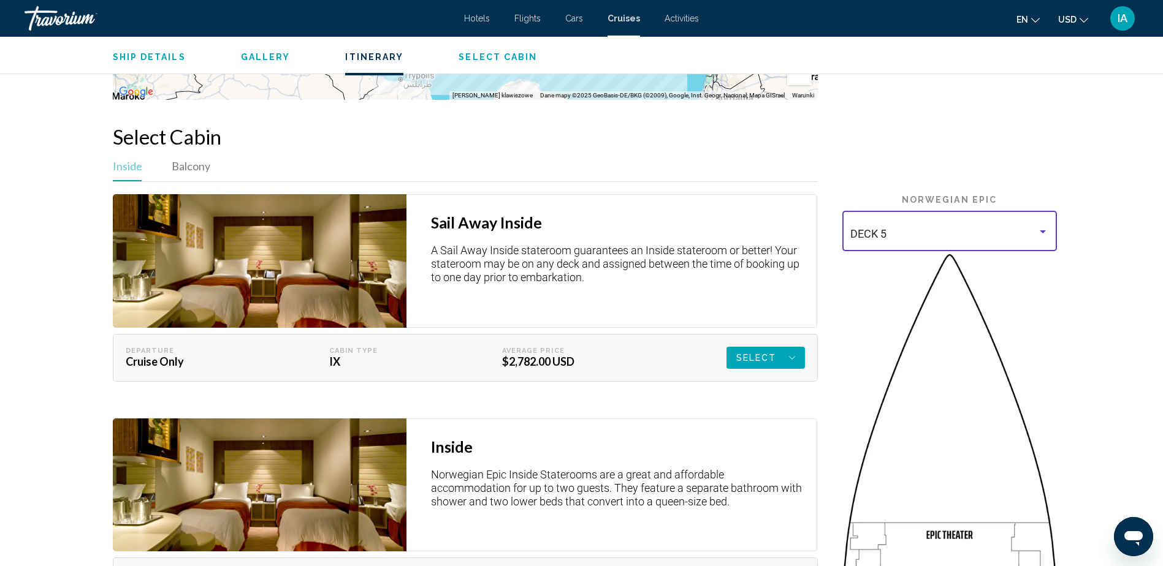
click at [964, 228] on div "DECK 5" at bounding box center [943, 234] width 187 height 12
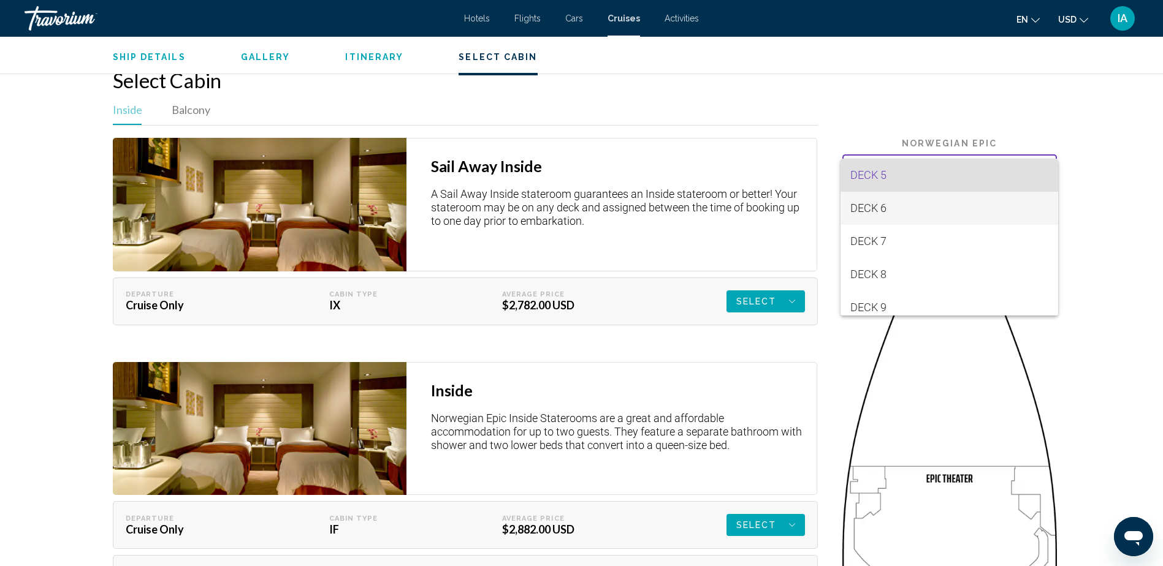
scroll to position [2201, 0]
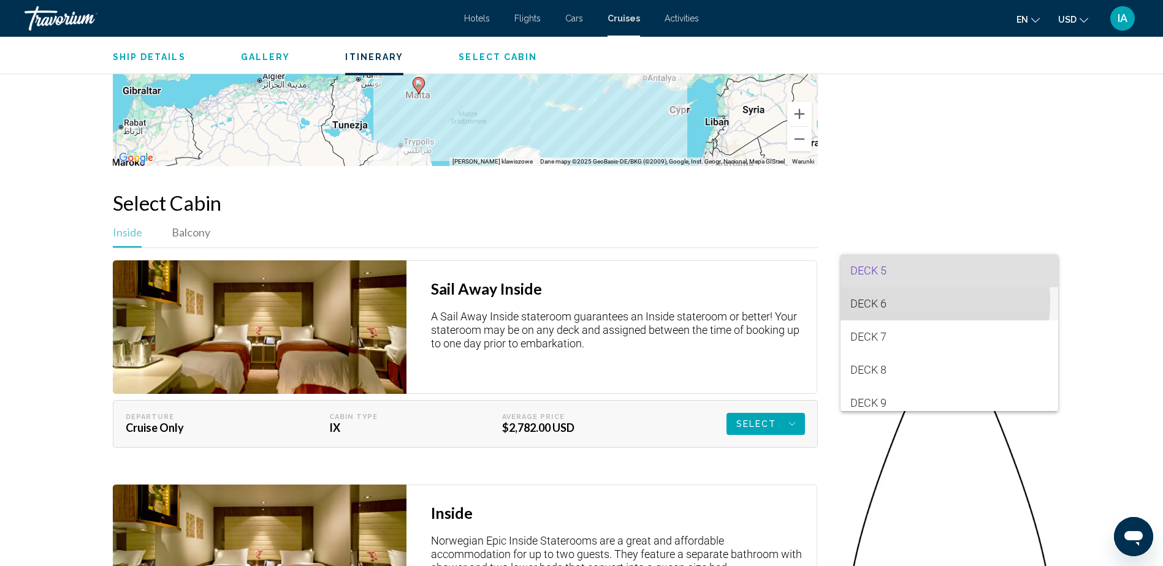
click at [903, 303] on span "DECK 6" at bounding box center [949, 303] width 198 height 33
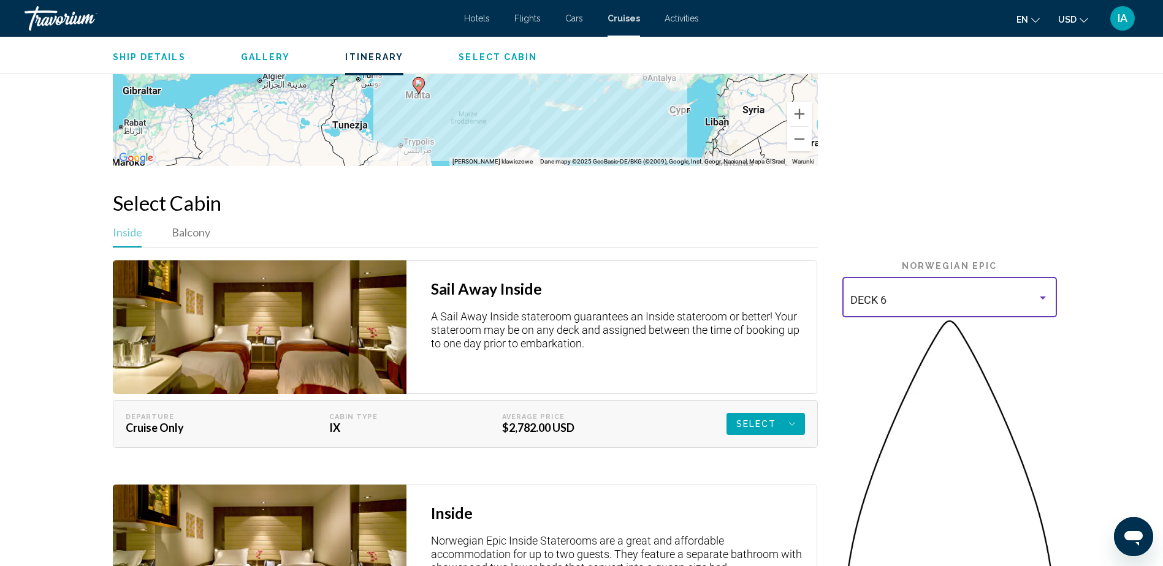
click at [911, 294] on div "DECK 6" at bounding box center [943, 300] width 187 height 12
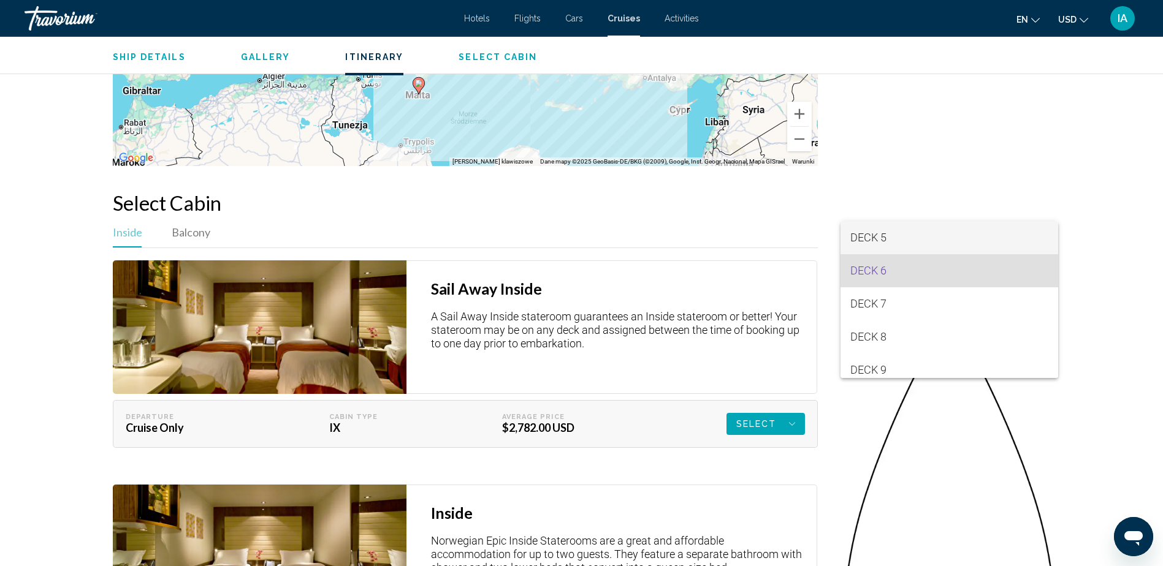
click at [898, 237] on span "DECK 5" at bounding box center [949, 237] width 198 height 33
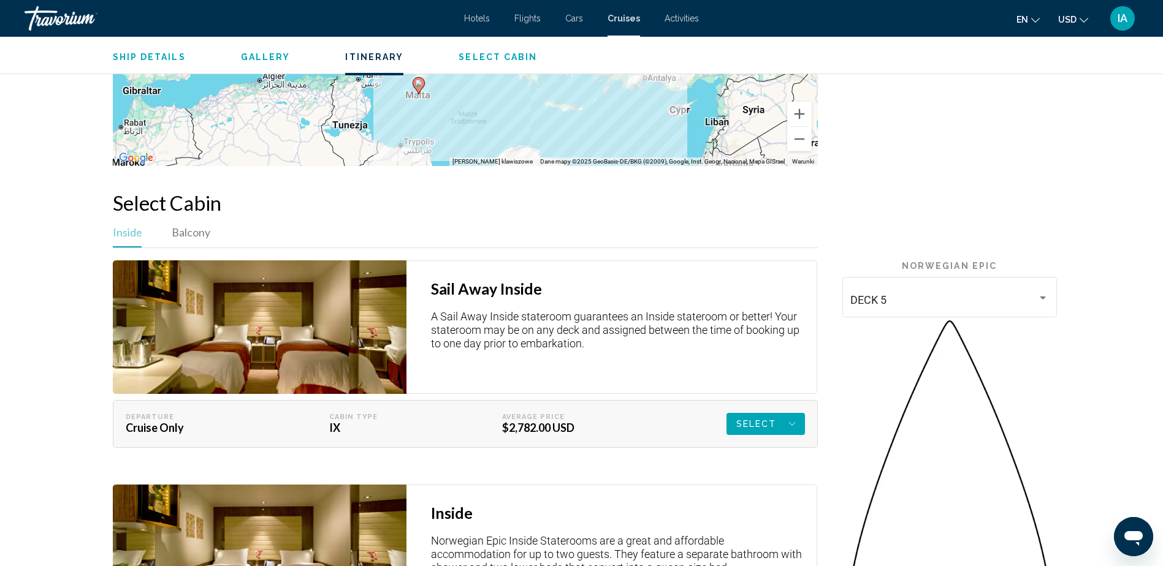
click at [310, 308] on img "Main content" at bounding box center [260, 327] width 294 height 134
click at [767, 413] on span "Select" at bounding box center [756, 424] width 40 height 22
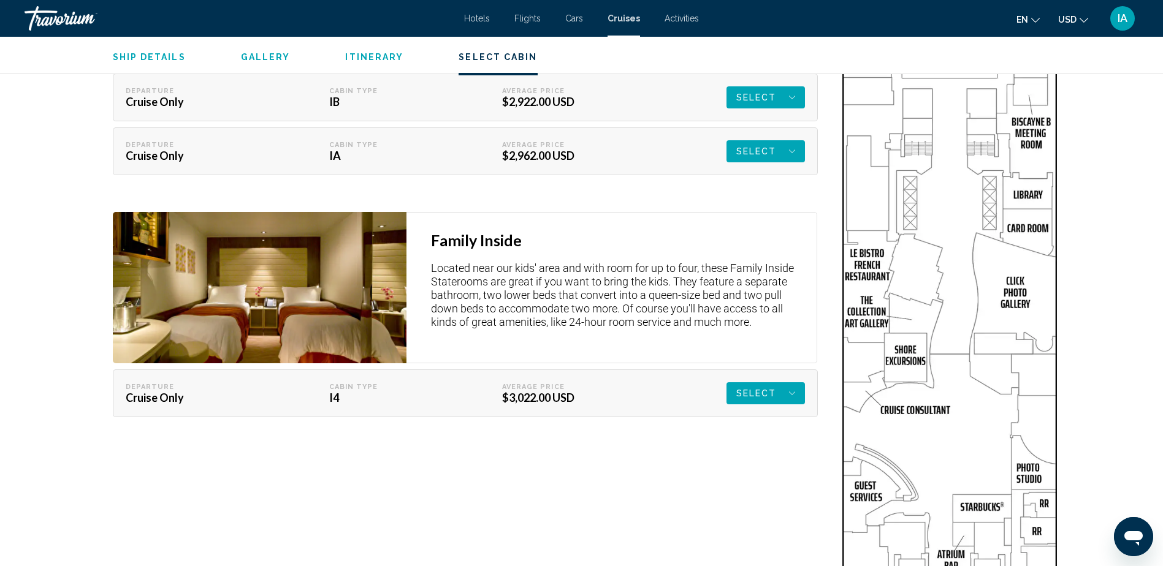
scroll to position [2876, 0]
